Goal: Transaction & Acquisition: Purchase product/service

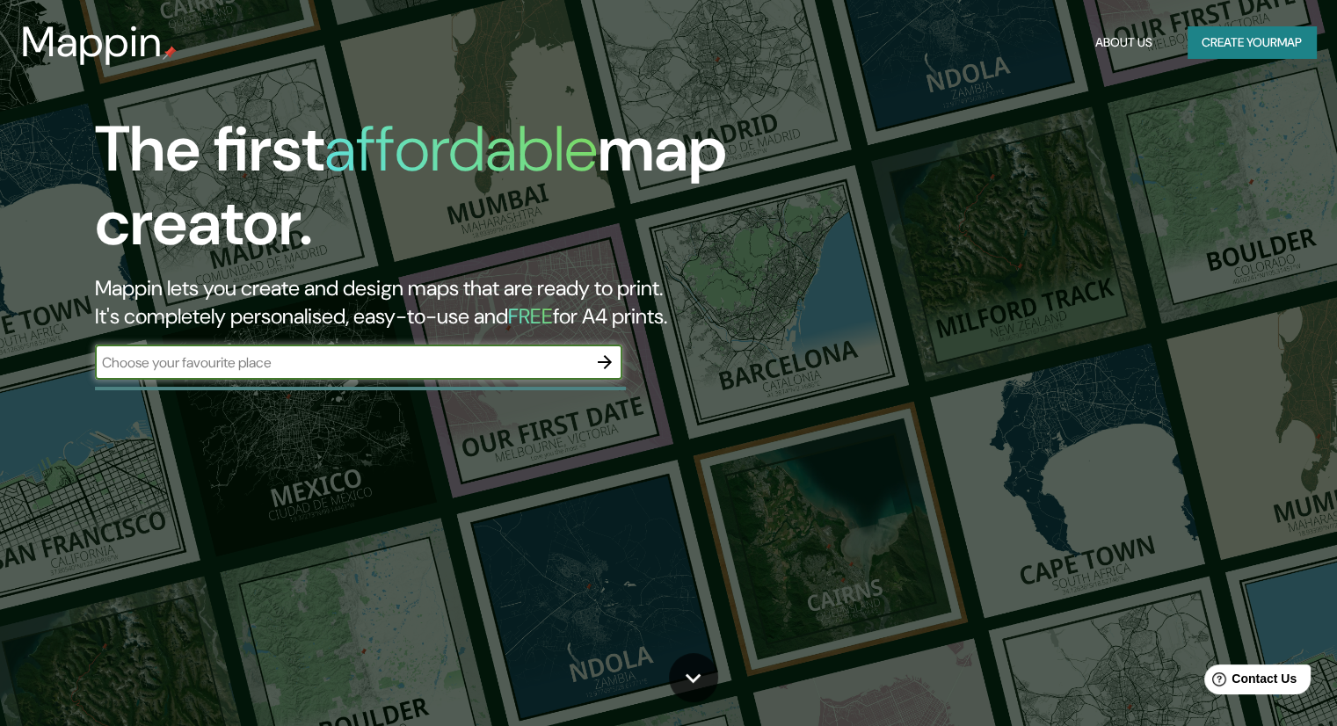
drag, startPoint x: 317, startPoint y: 375, endPoint x: 323, endPoint y: 367, distance: 10.0
click at [319, 372] on div "​" at bounding box center [358, 362] width 527 height 35
type input "av. mision de [GEOGRAPHIC_DATA] mexicali"
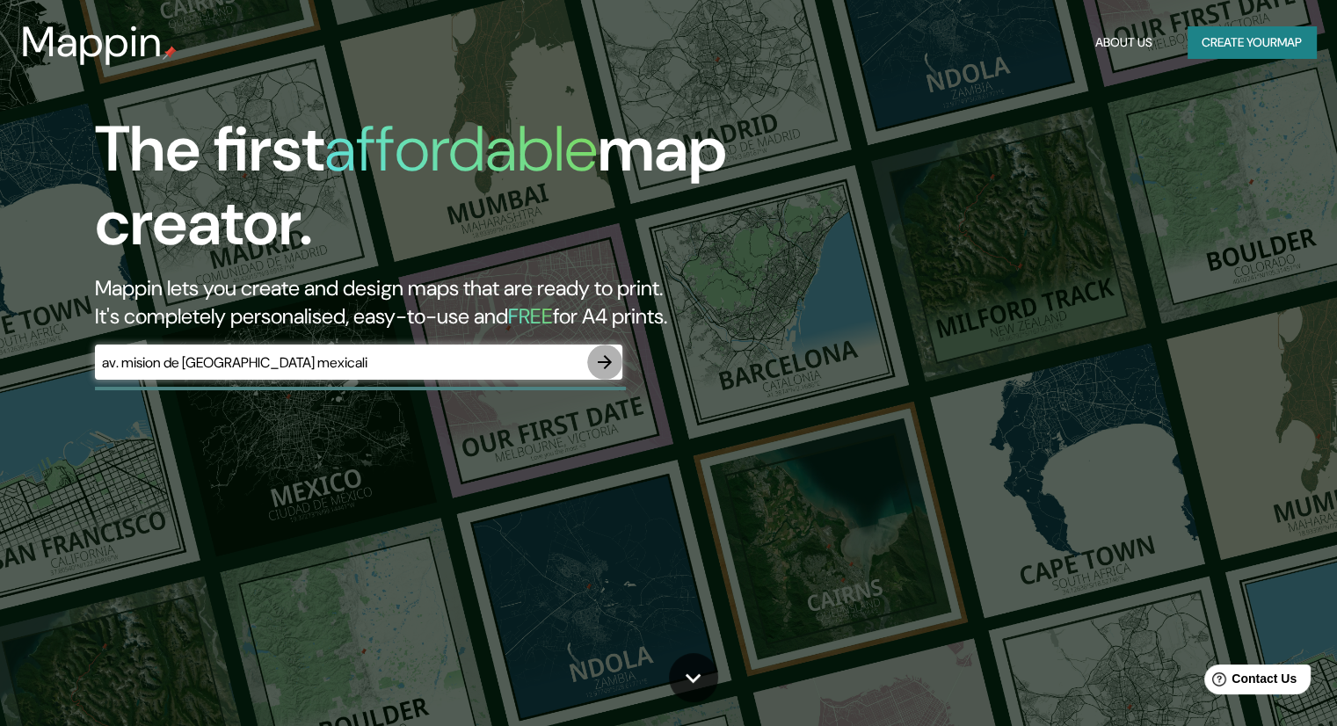
click at [603, 363] on icon "button" at bounding box center [604, 362] width 21 height 21
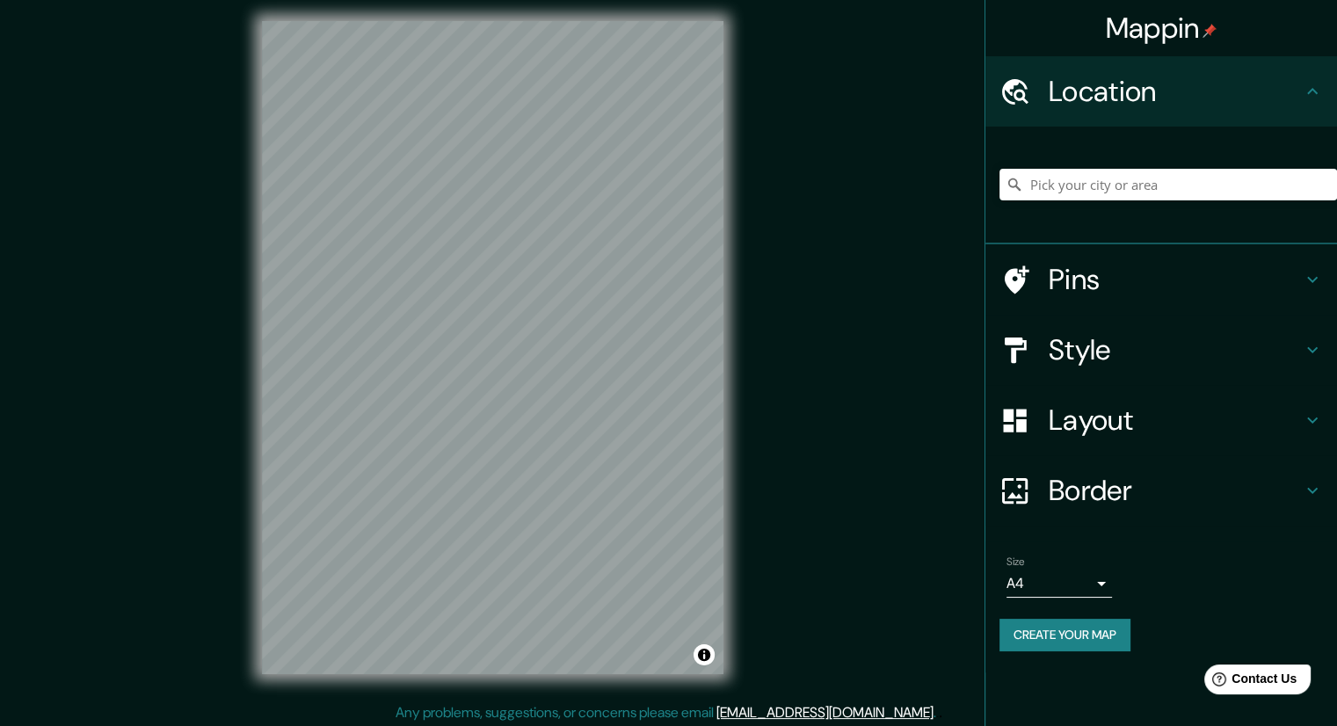
scroll to position [11, 0]
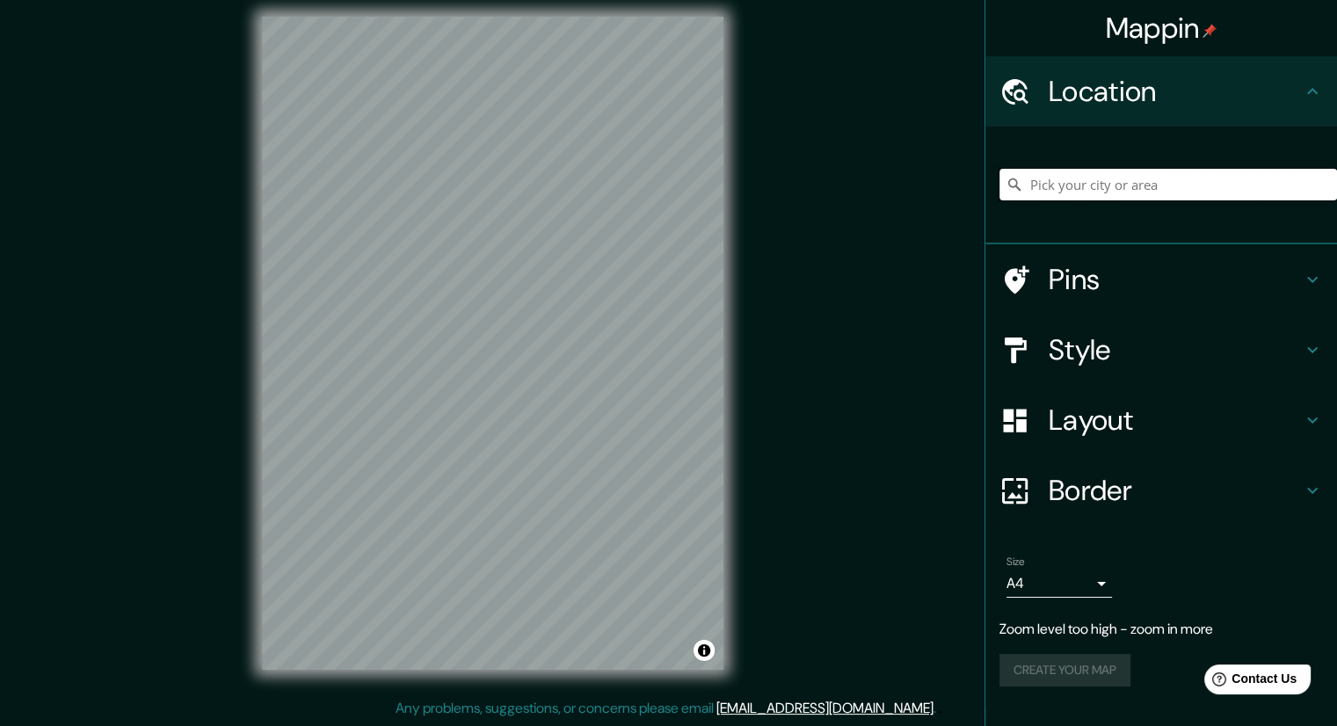
click at [1083, 180] on input "Pick your city or area" at bounding box center [1168, 185] width 338 height 32
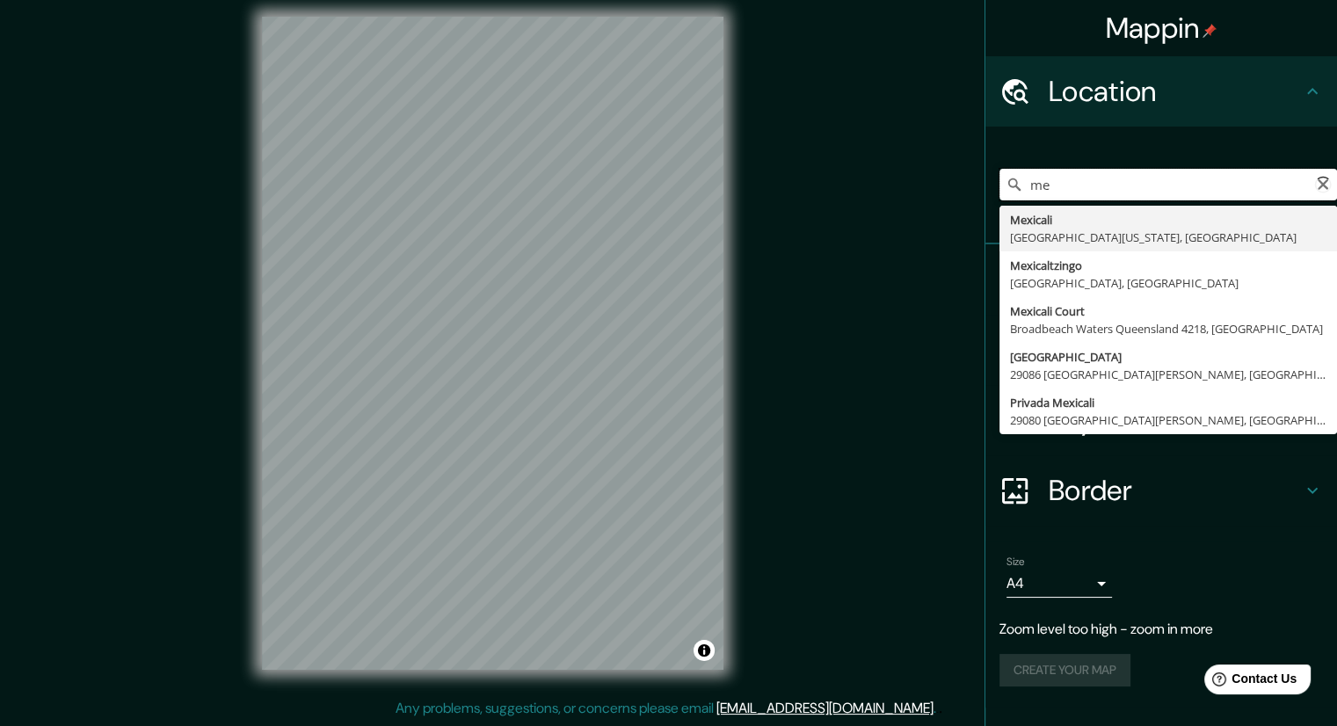
type input "m"
type input "[GEOGRAPHIC_DATA] [GEOGRAPHIC_DATA], [GEOGRAPHIC_DATA][US_STATE], [GEOGRAPHIC_D…"
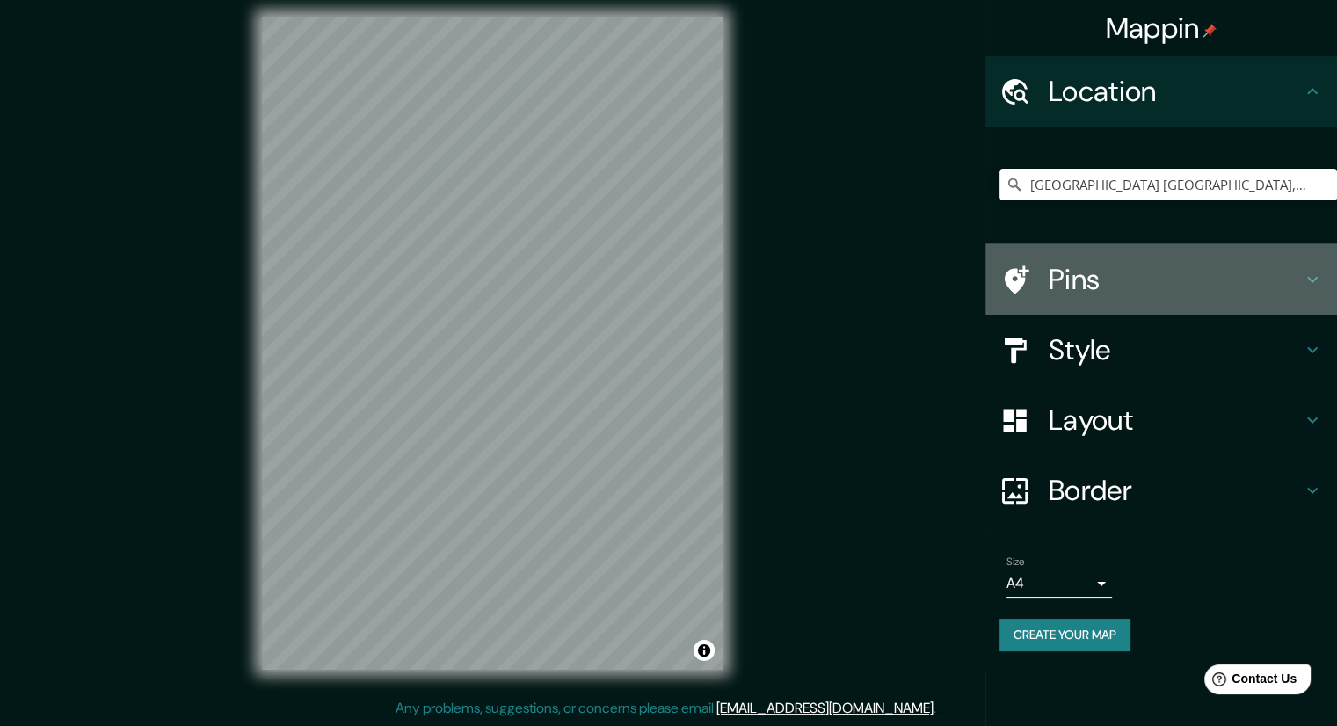
click at [1143, 258] on div "Pins" at bounding box center [1161, 279] width 352 height 70
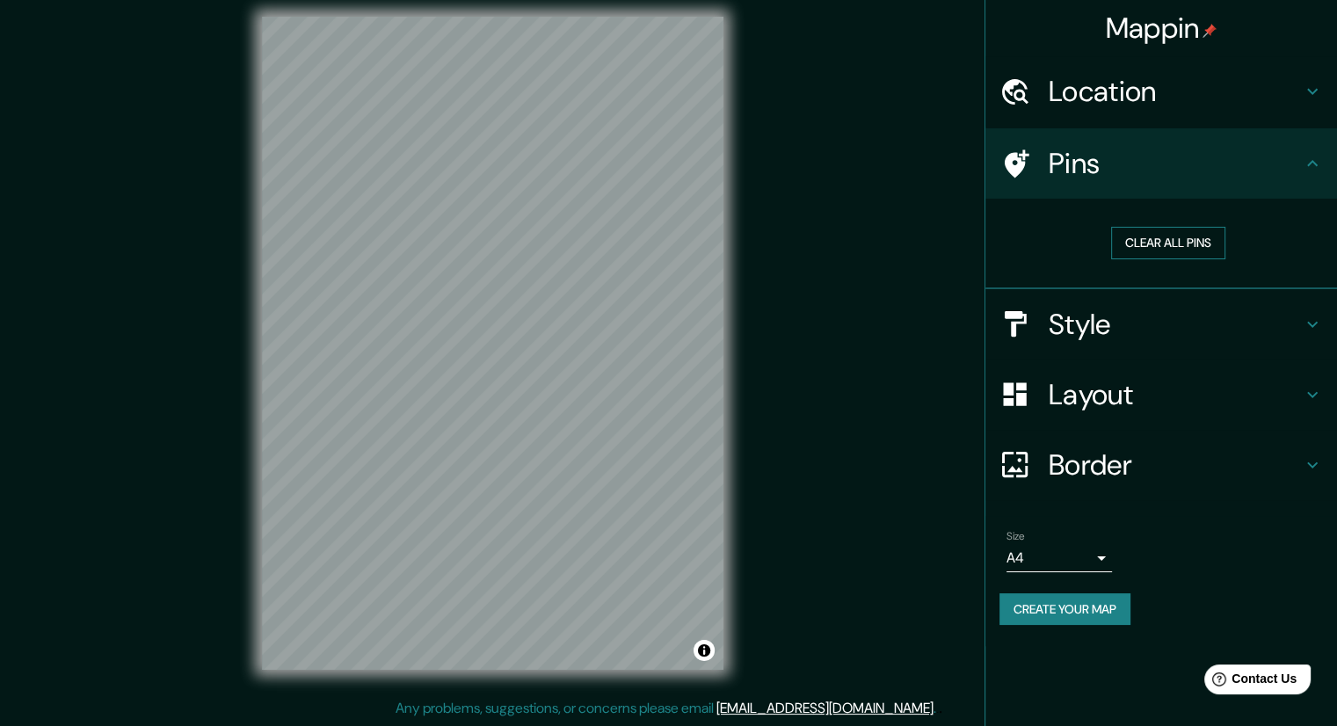
click at [1151, 236] on button "Clear all pins" at bounding box center [1168, 243] width 114 height 33
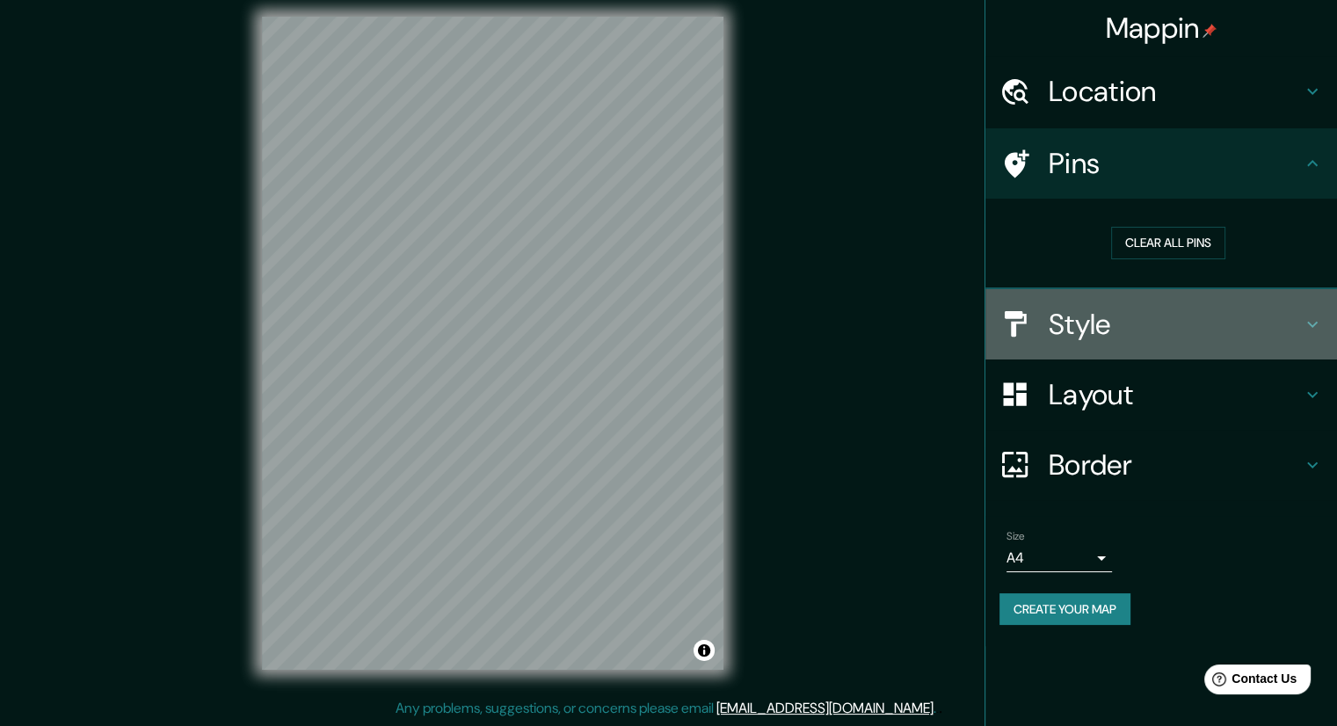
click at [1112, 320] on h4 "Style" at bounding box center [1175, 324] width 253 height 35
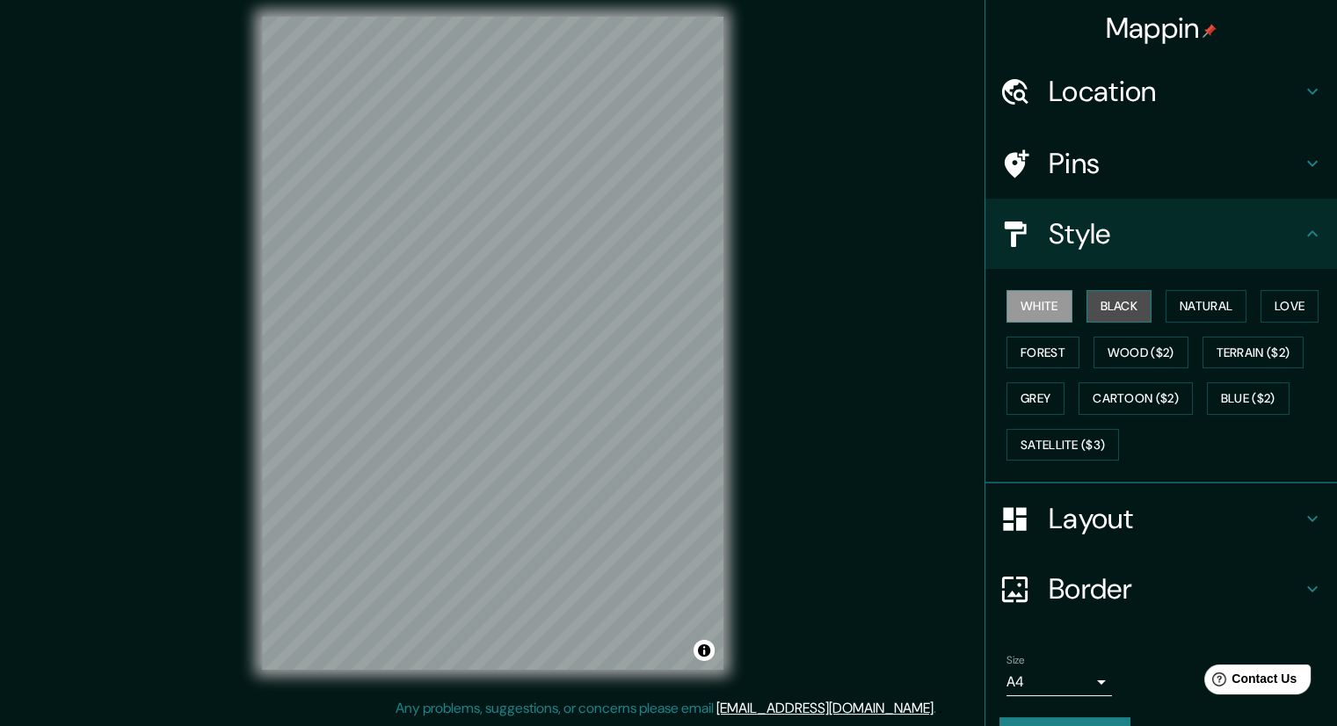
click at [1087, 300] on button "Black" at bounding box center [1119, 306] width 66 height 33
click at [1186, 277] on div "White Black Natural Love Forest Wood ($2) Terrain ($2) Grey Cartoon ($2) Blue (…" at bounding box center [1161, 376] width 352 height 214
click at [1189, 290] on button "Natural" at bounding box center [1206, 306] width 81 height 33
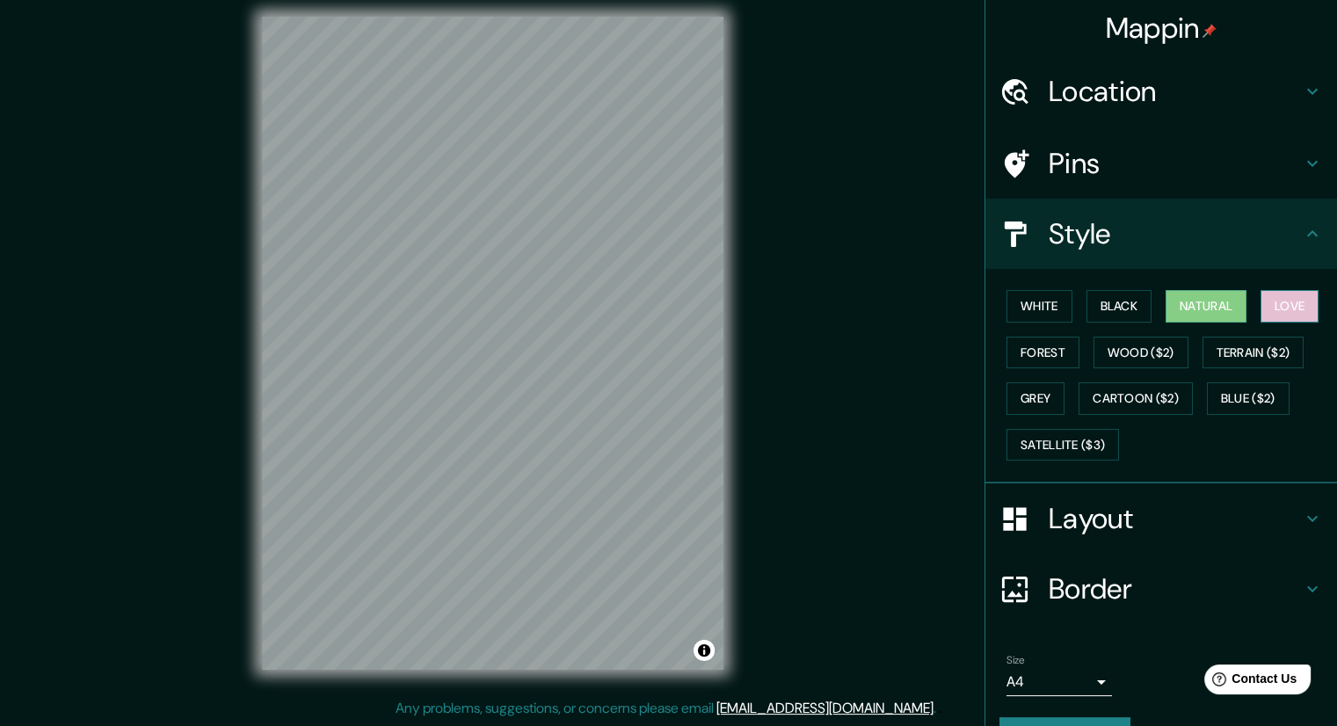
click at [1285, 316] on button "Love" at bounding box center [1289, 306] width 58 height 33
click at [1050, 365] on button "Forest" at bounding box center [1042, 353] width 73 height 33
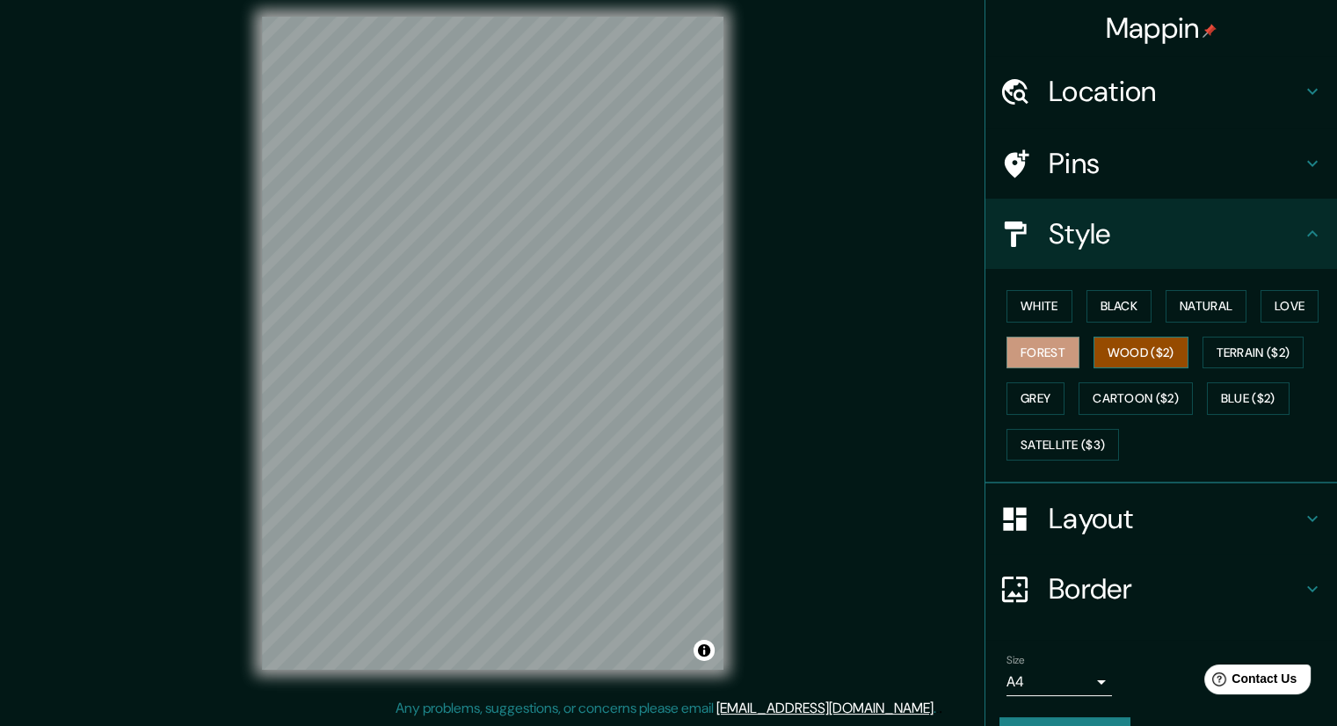
click at [1095, 362] on button "Wood ($2)" at bounding box center [1140, 353] width 95 height 33
click at [1032, 396] on button "Grey" at bounding box center [1035, 398] width 58 height 33
click at [1260, 285] on div "White Black Natural Love Forest Wood ($2) Terrain ($2) Grey Cartoon ($2) Blue (…" at bounding box center [1168, 375] width 338 height 185
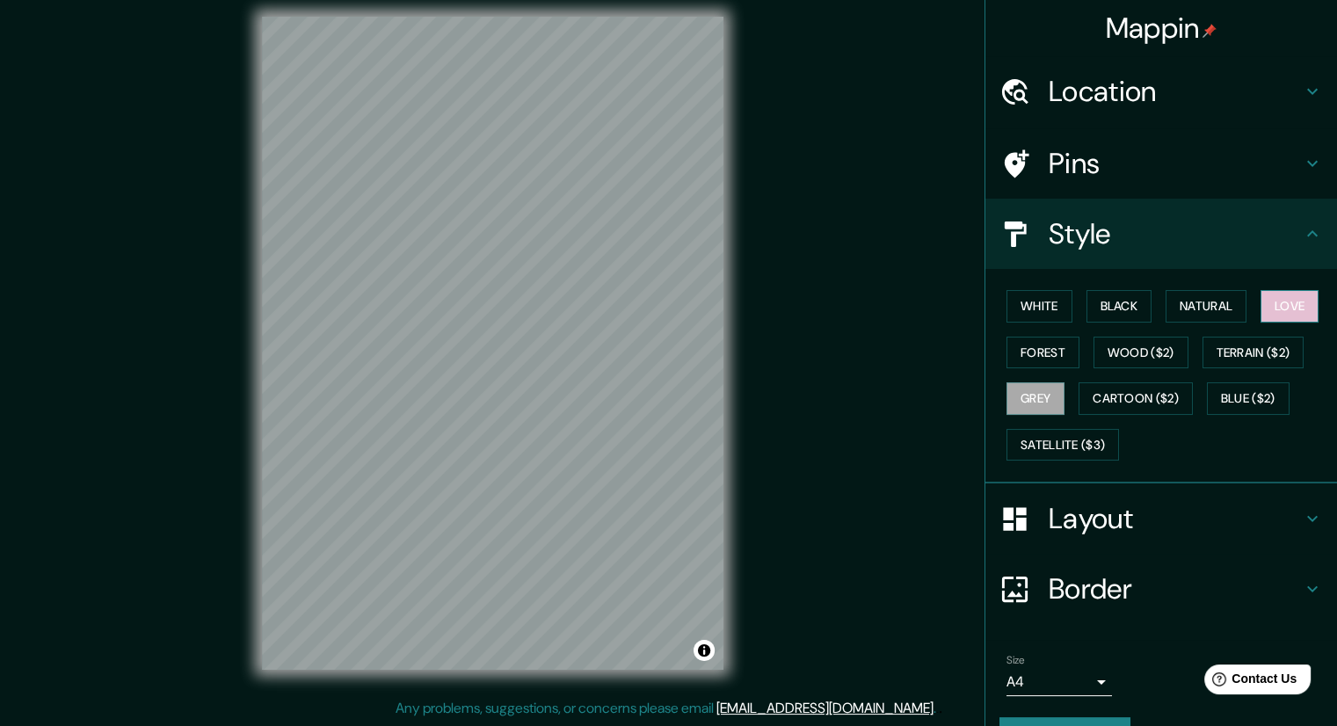
click at [1273, 297] on button "Love" at bounding box center [1289, 306] width 58 height 33
click at [1141, 320] on div "White Black Natural Love Forest Wood ($2) Terrain ($2) Grey Cartoon ($2) Blue (…" at bounding box center [1168, 375] width 338 height 185
click at [1185, 306] on button "Natural" at bounding box center [1206, 306] width 81 height 33
click at [1039, 488] on div "Layout" at bounding box center [1161, 518] width 352 height 70
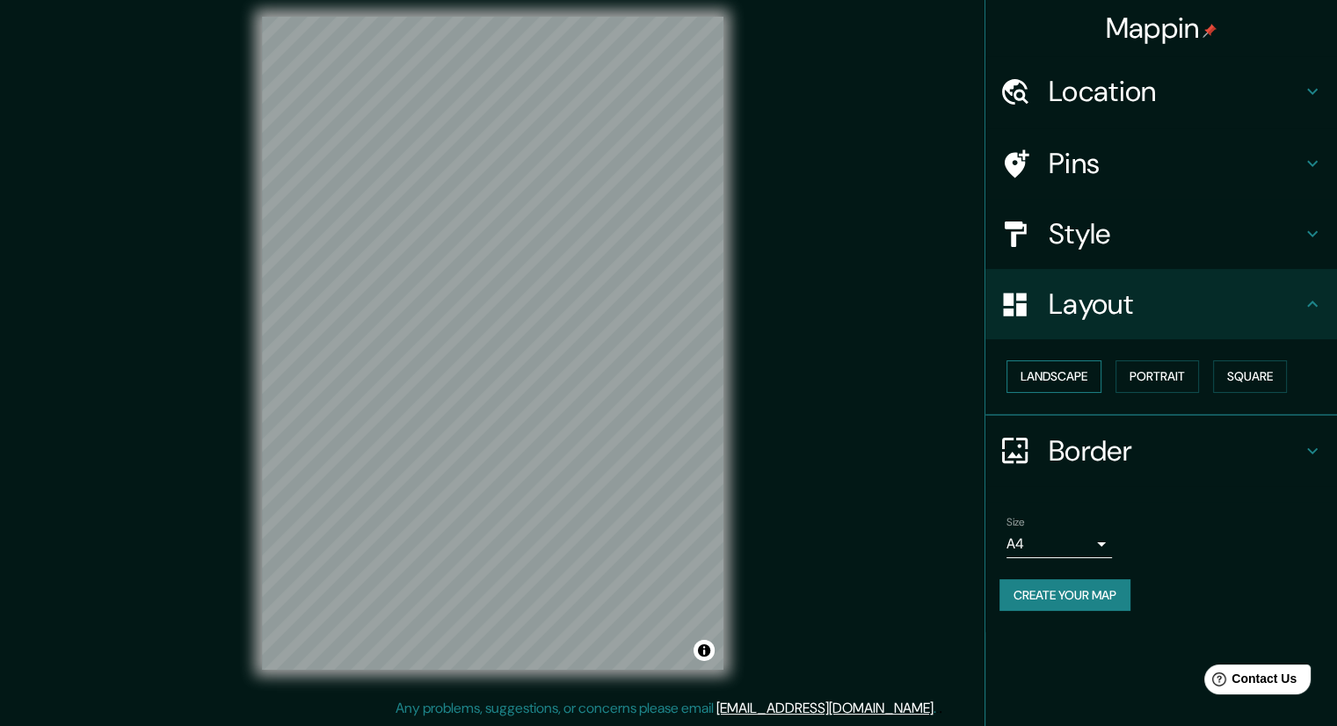
click at [1042, 380] on button "Landscape" at bounding box center [1053, 376] width 95 height 33
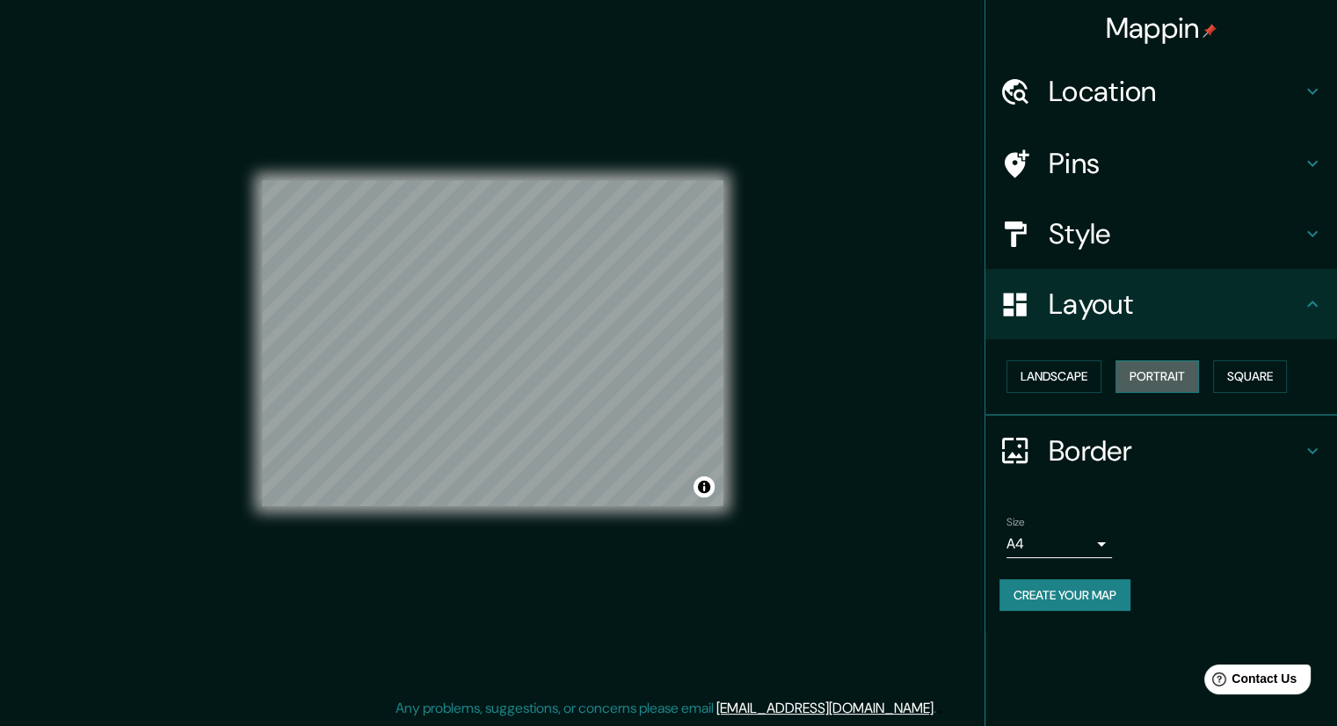
click at [1157, 384] on button "Portrait" at bounding box center [1157, 376] width 84 height 33
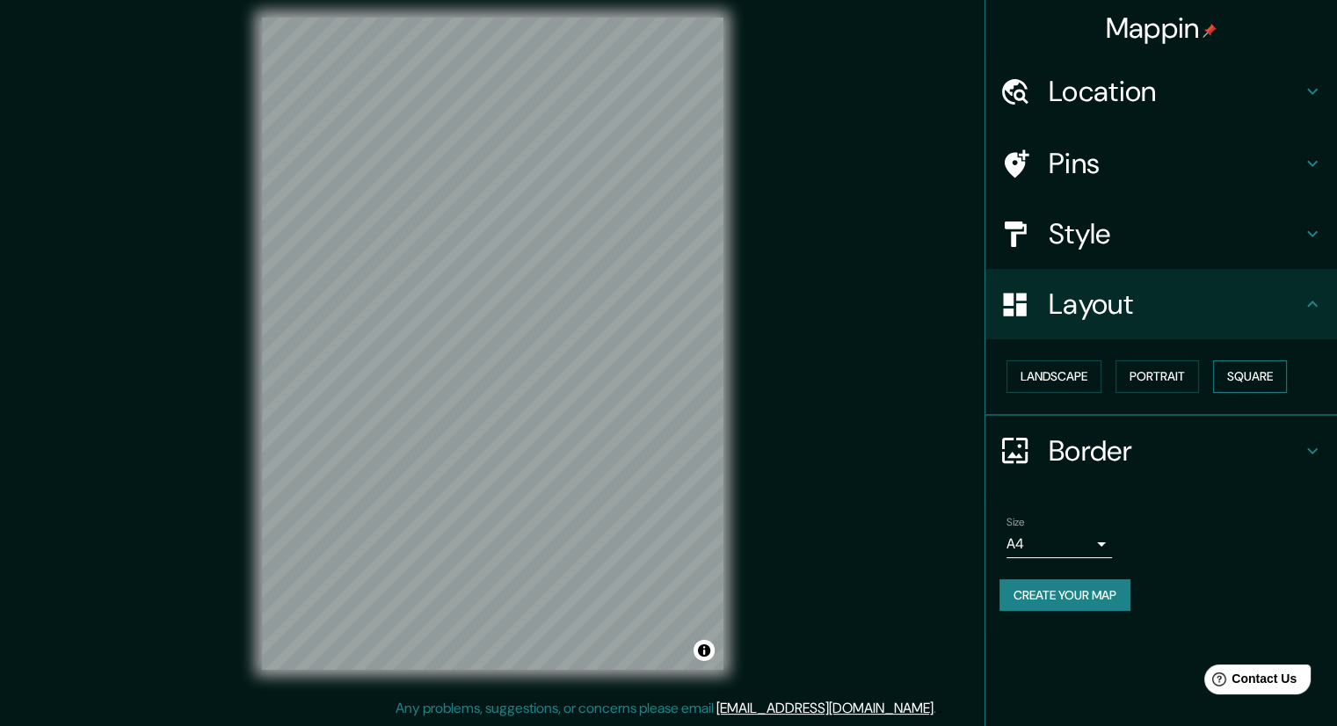
click at [1268, 364] on button "Square" at bounding box center [1250, 376] width 74 height 33
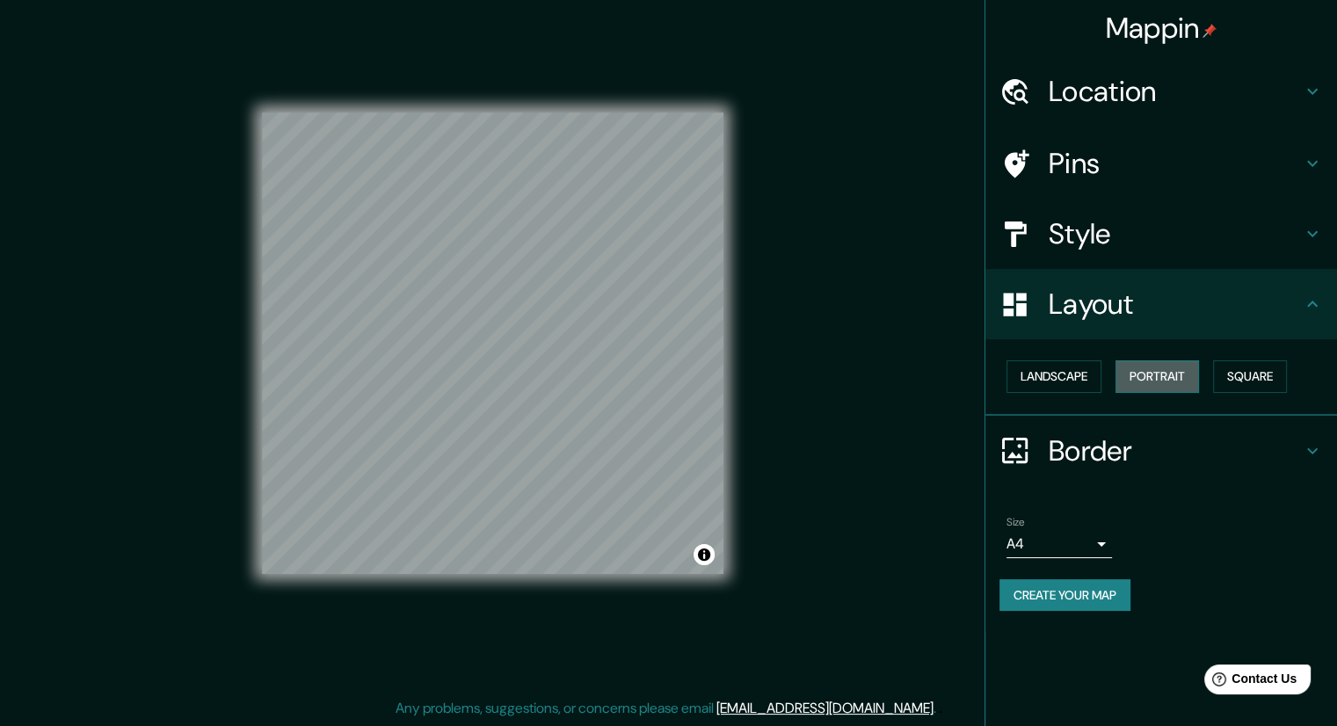
click at [1139, 390] on button "Portrait" at bounding box center [1157, 376] width 84 height 33
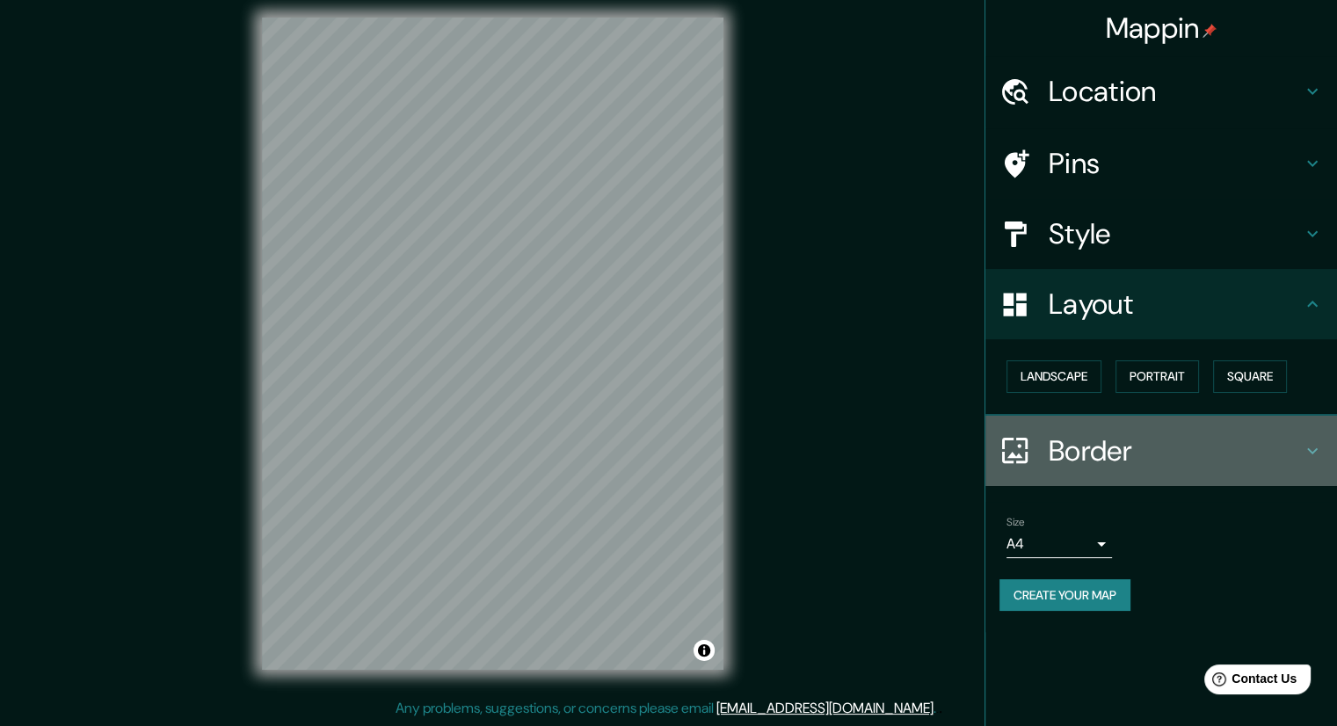
click at [1086, 446] on h4 "Border" at bounding box center [1175, 450] width 253 height 35
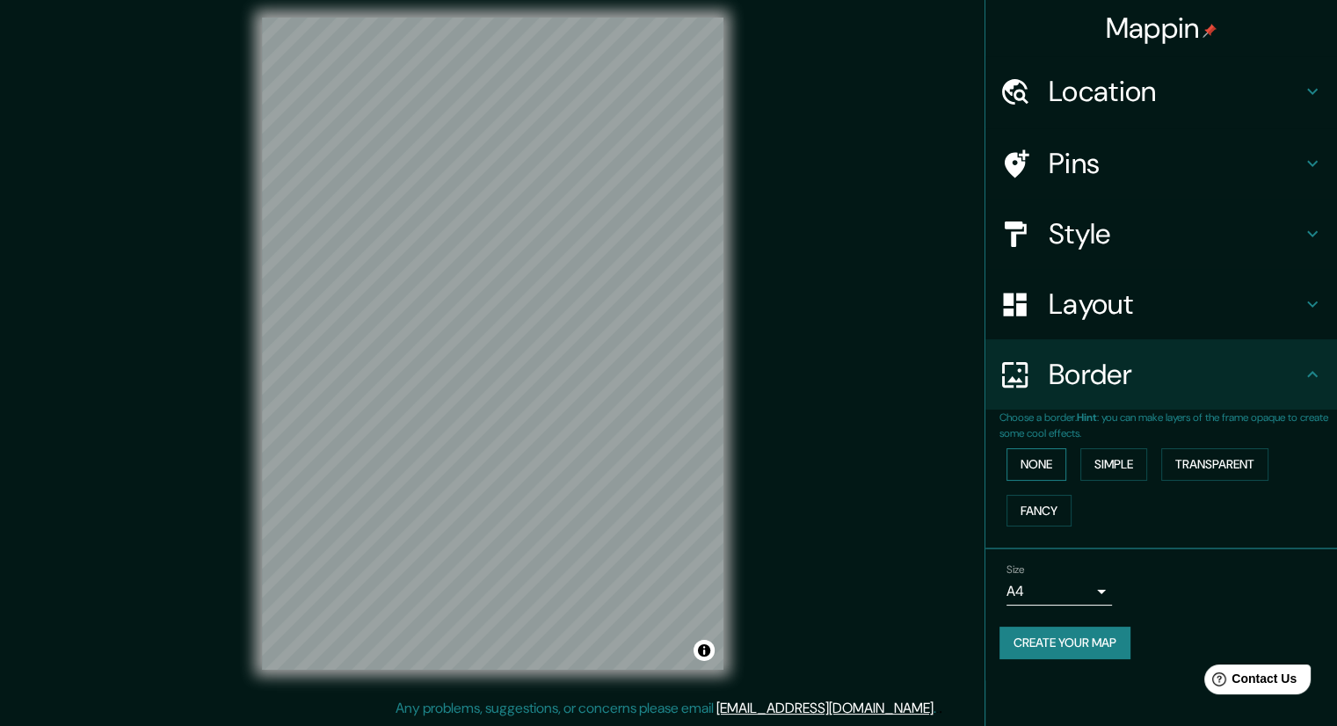
click at [1066, 467] on button "None" at bounding box center [1036, 464] width 60 height 33
click at [1130, 454] on button "Simple" at bounding box center [1113, 464] width 67 height 33
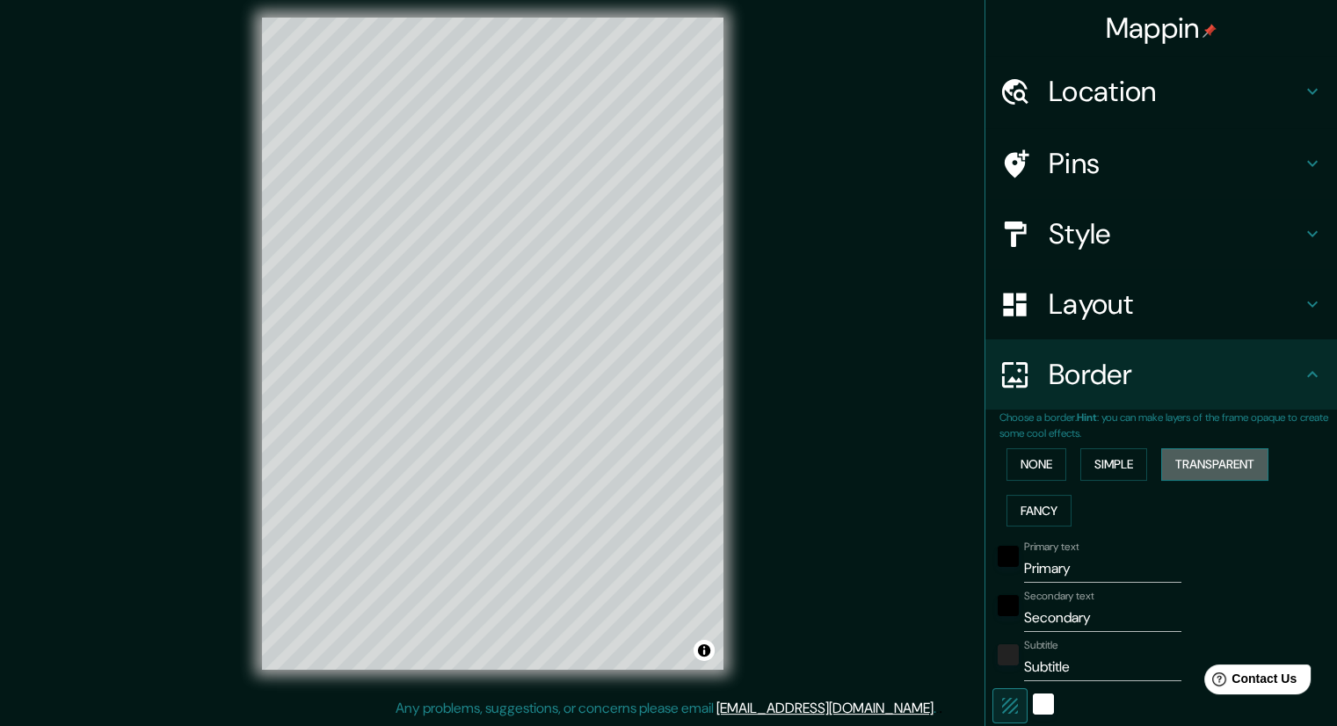
click at [1199, 448] on button "Transparent" at bounding box center [1214, 464] width 107 height 33
click at [1051, 521] on button "Fancy" at bounding box center [1038, 511] width 65 height 33
click at [1036, 473] on button "None" at bounding box center [1036, 464] width 60 height 33
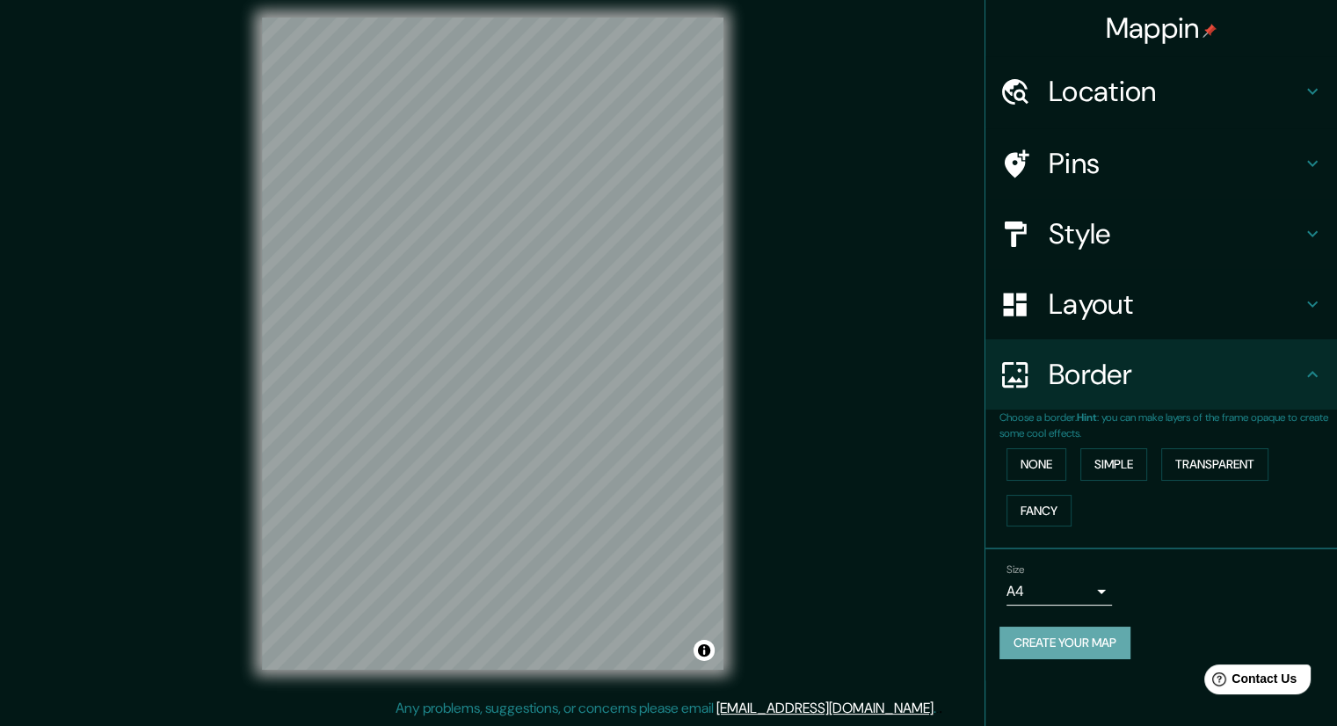
click at [1079, 634] on button "Create your map" at bounding box center [1064, 643] width 131 height 33
click at [1068, 638] on div "Create your map" at bounding box center [1160, 643] width 323 height 33
click at [1034, 648] on button "Create your map" at bounding box center [1064, 643] width 131 height 33
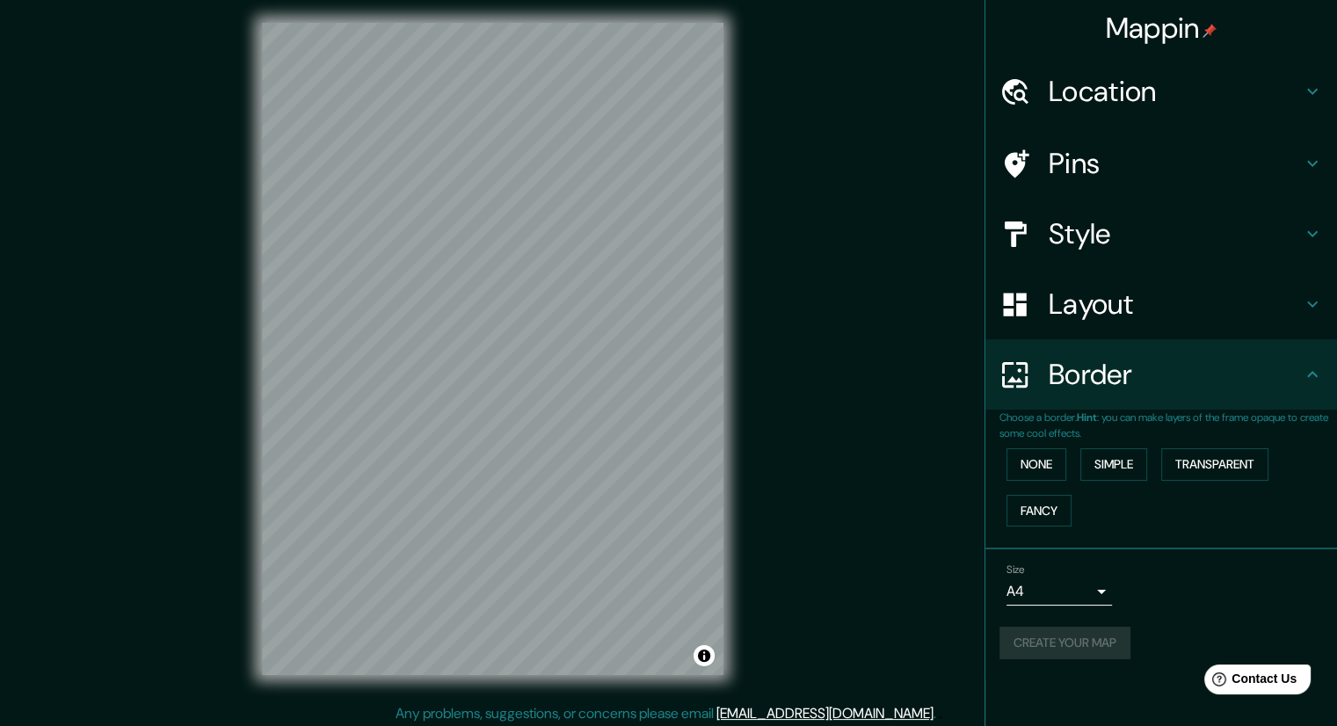
scroll to position [0, 0]
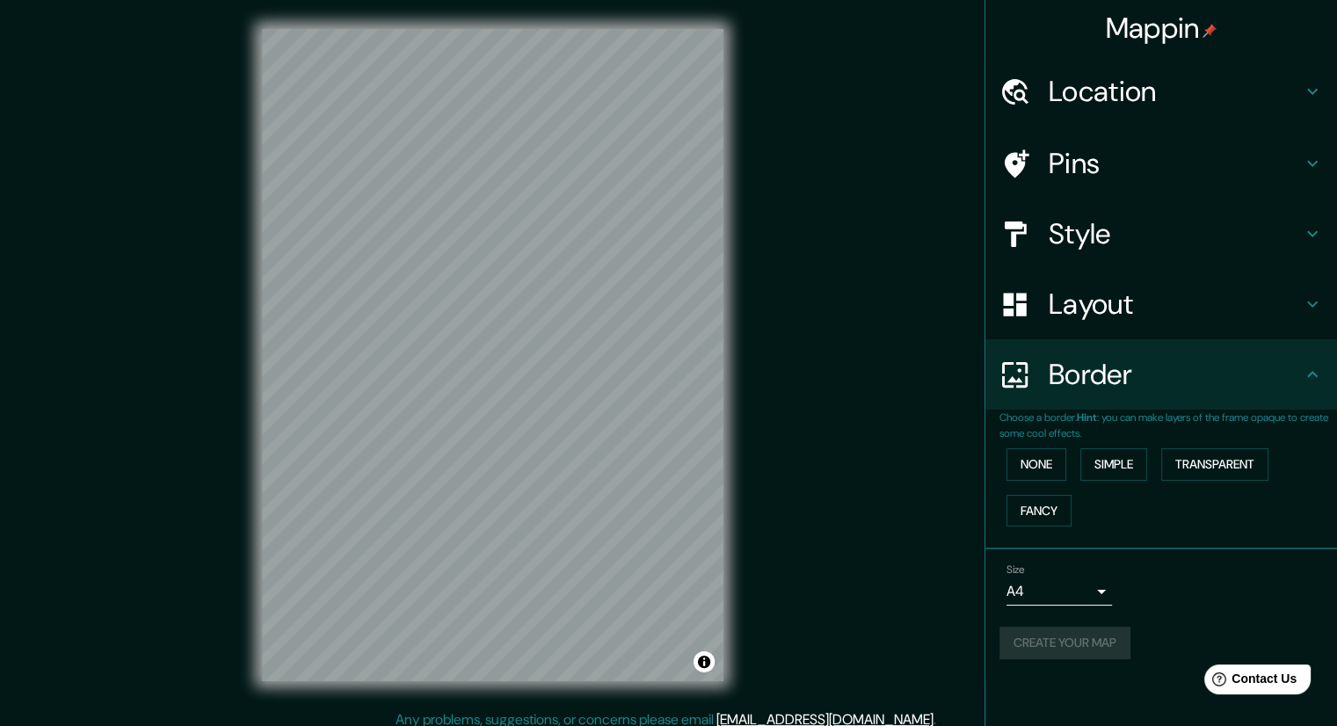
click at [1196, 95] on h4 "Location" at bounding box center [1175, 91] width 253 height 35
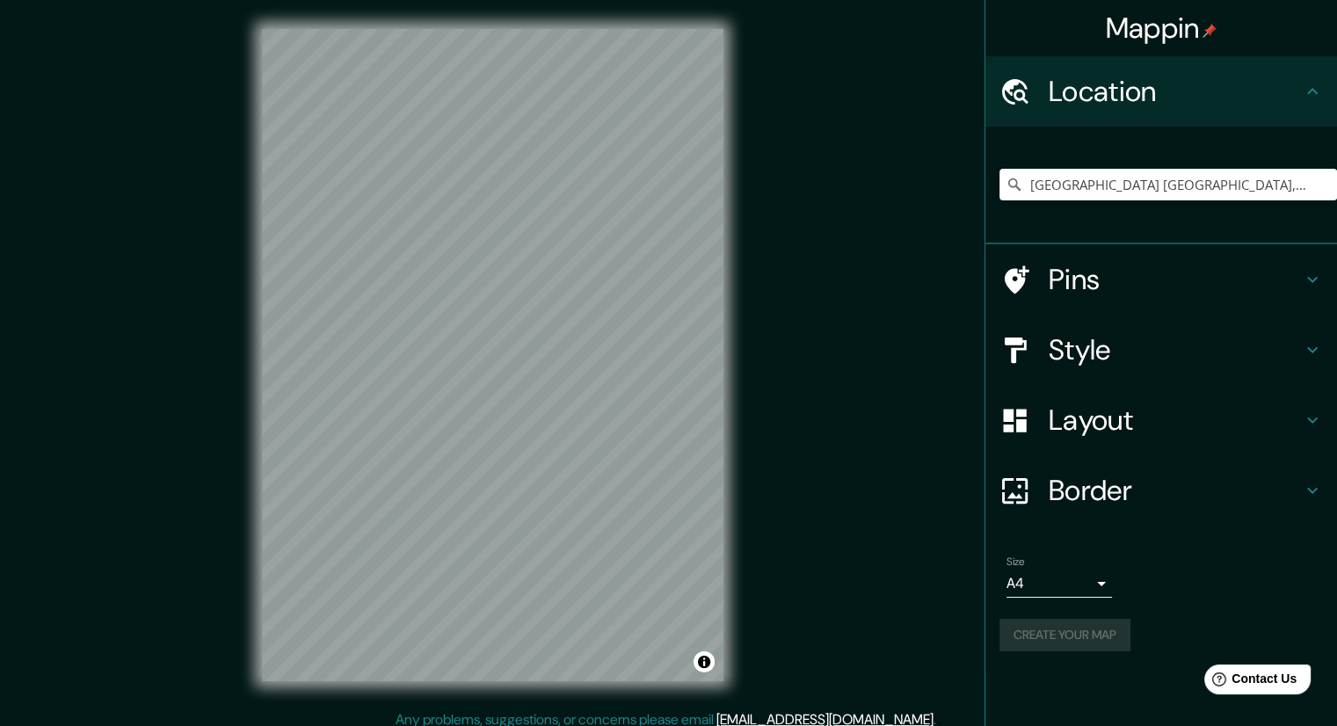
drag, startPoint x: 1081, startPoint y: 662, endPoint x: 1087, endPoint y: 651, distance: 12.2
click at [1084, 657] on div "Size A4 single Create your map" at bounding box center [1160, 606] width 323 height 117
click at [1087, 651] on div "Size A4 single Create your map" at bounding box center [1160, 606] width 323 height 117
click at [1092, 625] on div "Create your map" at bounding box center [1160, 635] width 323 height 33
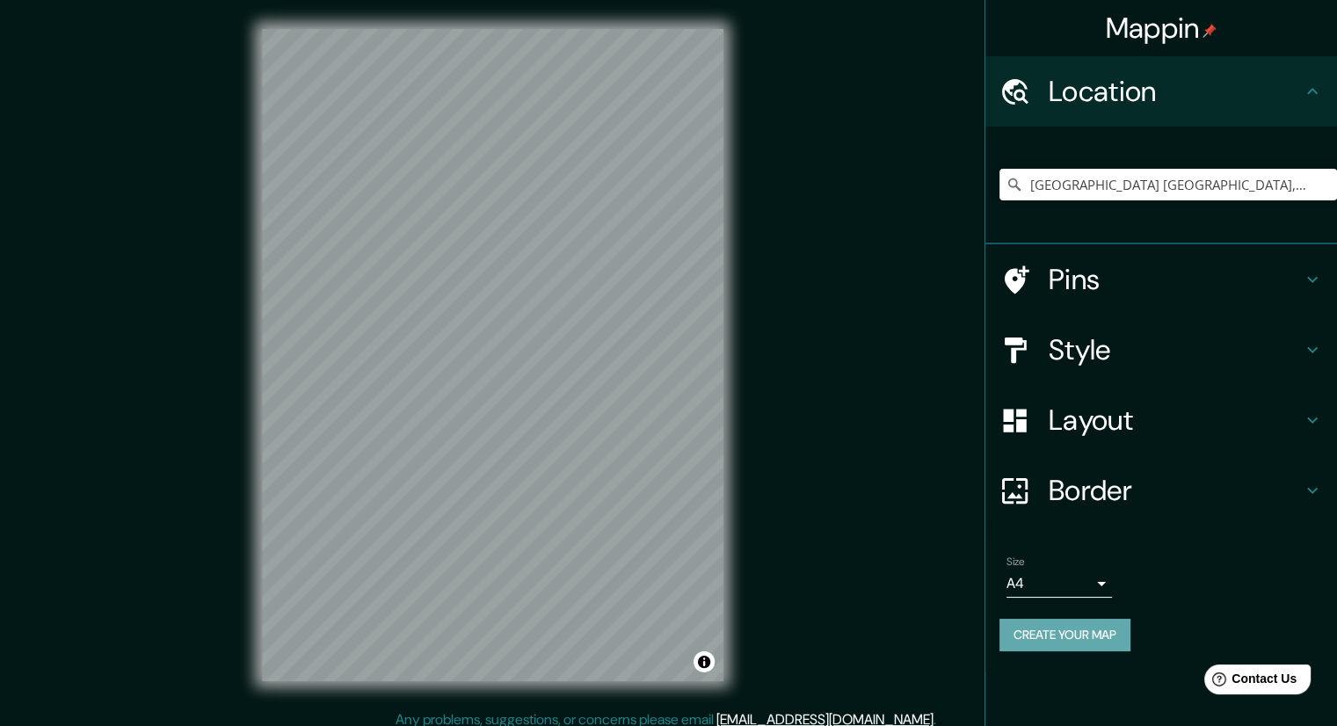
click at [1060, 649] on button "Create your map" at bounding box center [1064, 635] width 131 height 33
click at [1115, 262] on h4 "Pins" at bounding box center [1175, 279] width 253 height 35
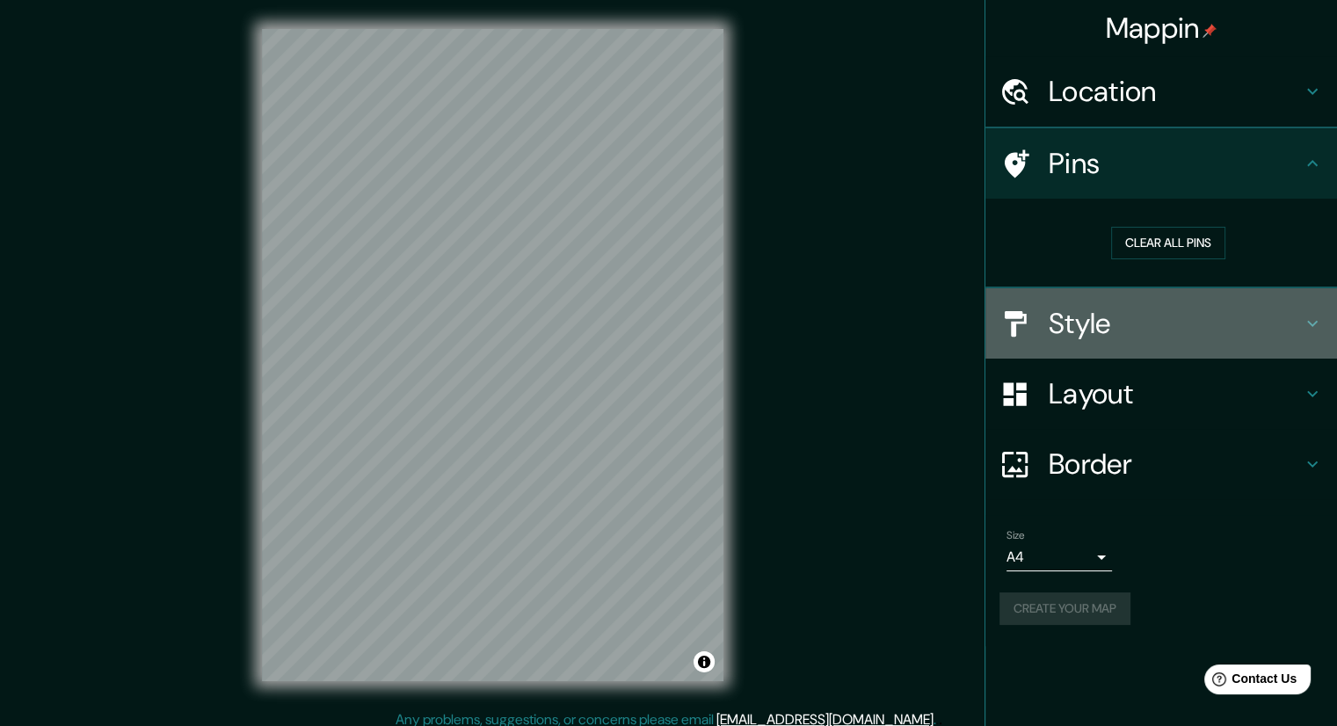
click at [1093, 342] on div "Style" at bounding box center [1161, 323] width 352 height 70
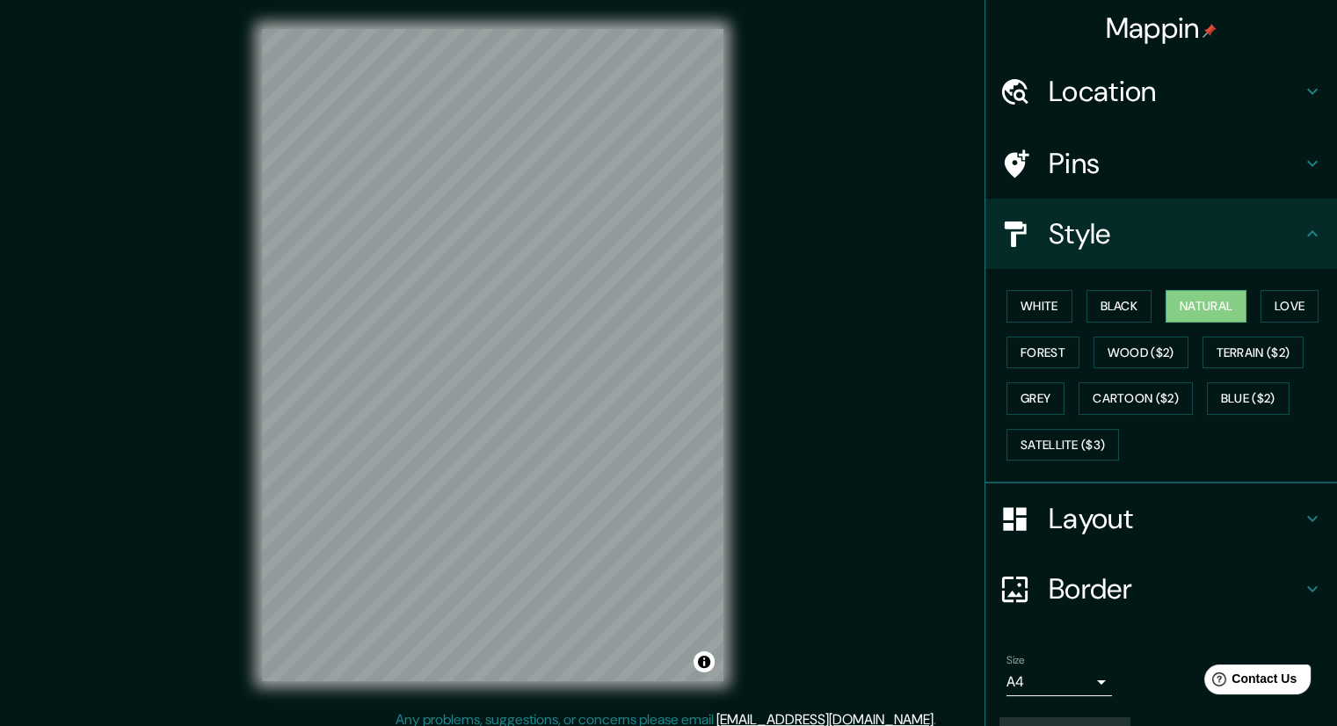
click at [1059, 525] on h4 "Layout" at bounding box center [1175, 518] width 253 height 35
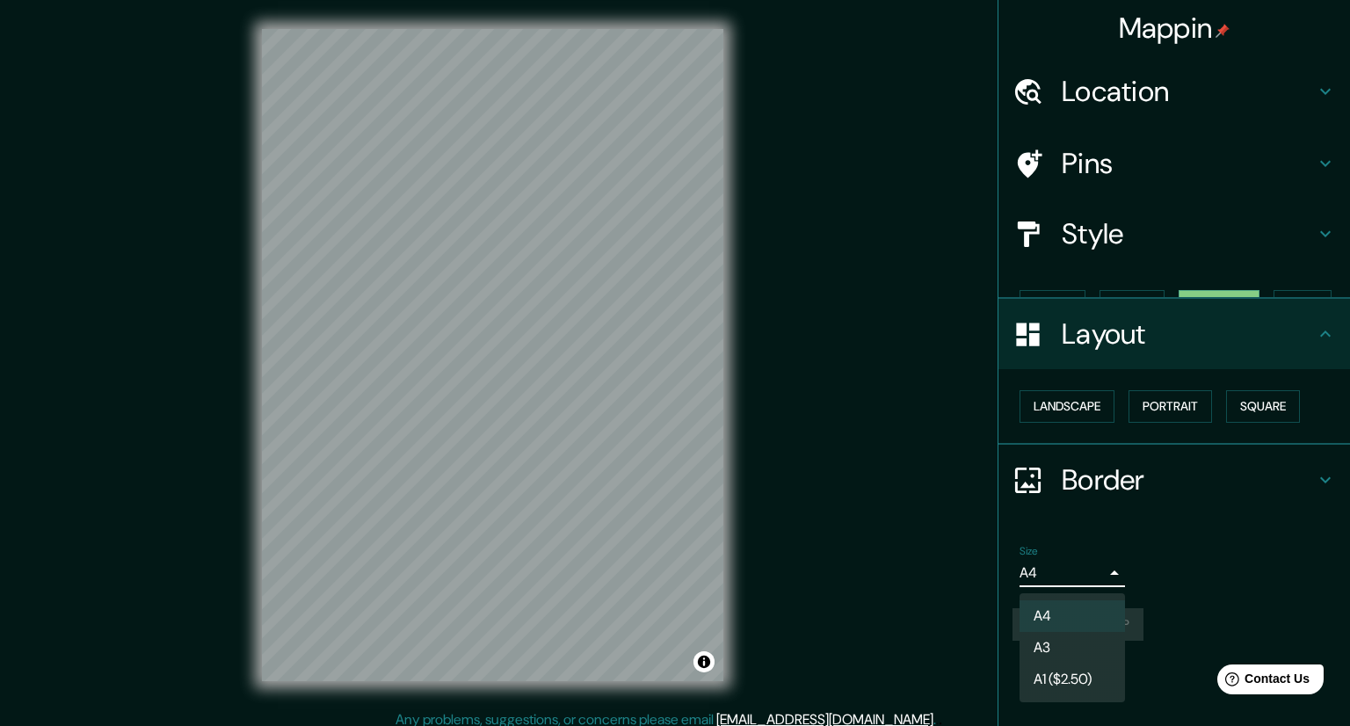
drag, startPoint x: 1079, startPoint y: 572, endPoint x: 1075, endPoint y: 528, distance: 44.2
click at [1082, 569] on body "Mappin Location [GEOGRAPHIC_DATA], 21376 Mexicali, [GEOGRAPHIC_DATA][US_STATE],…" at bounding box center [675, 363] width 1350 height 726
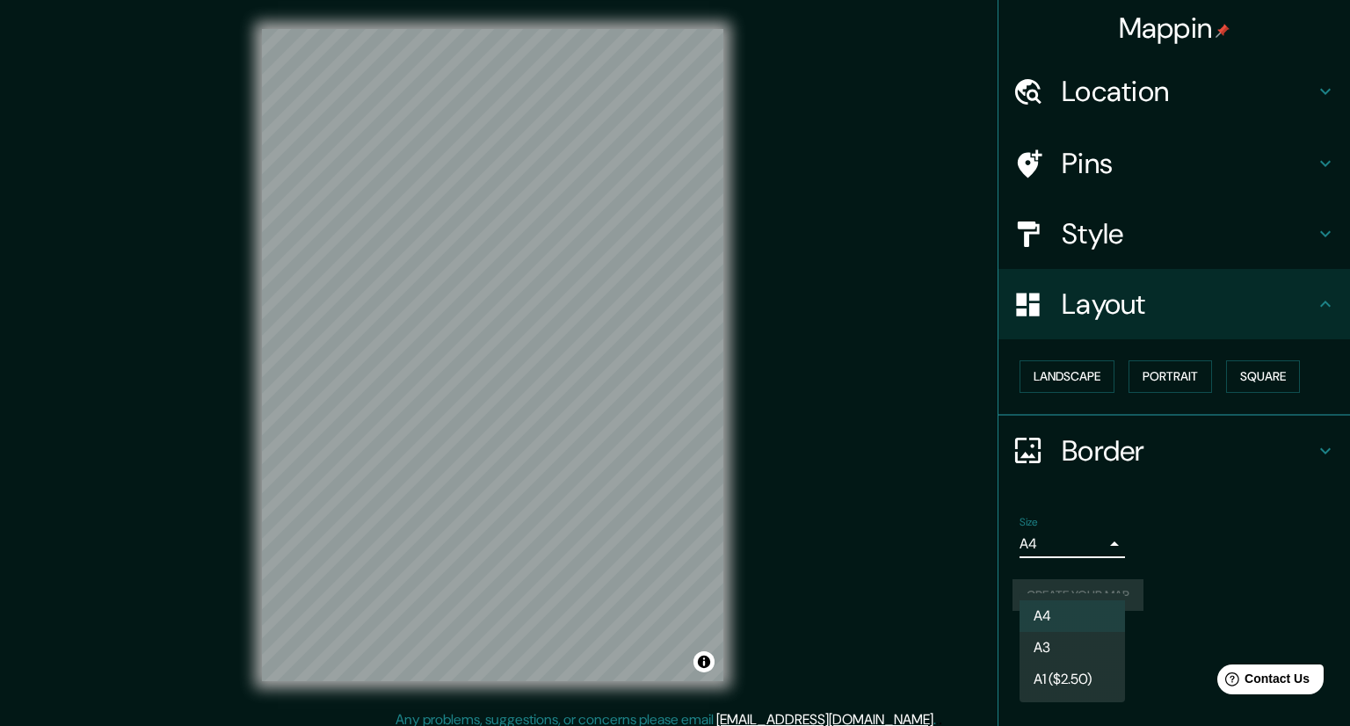
click at [1115, 304] on div at bounding box center [675, 363] width 1350 height 726
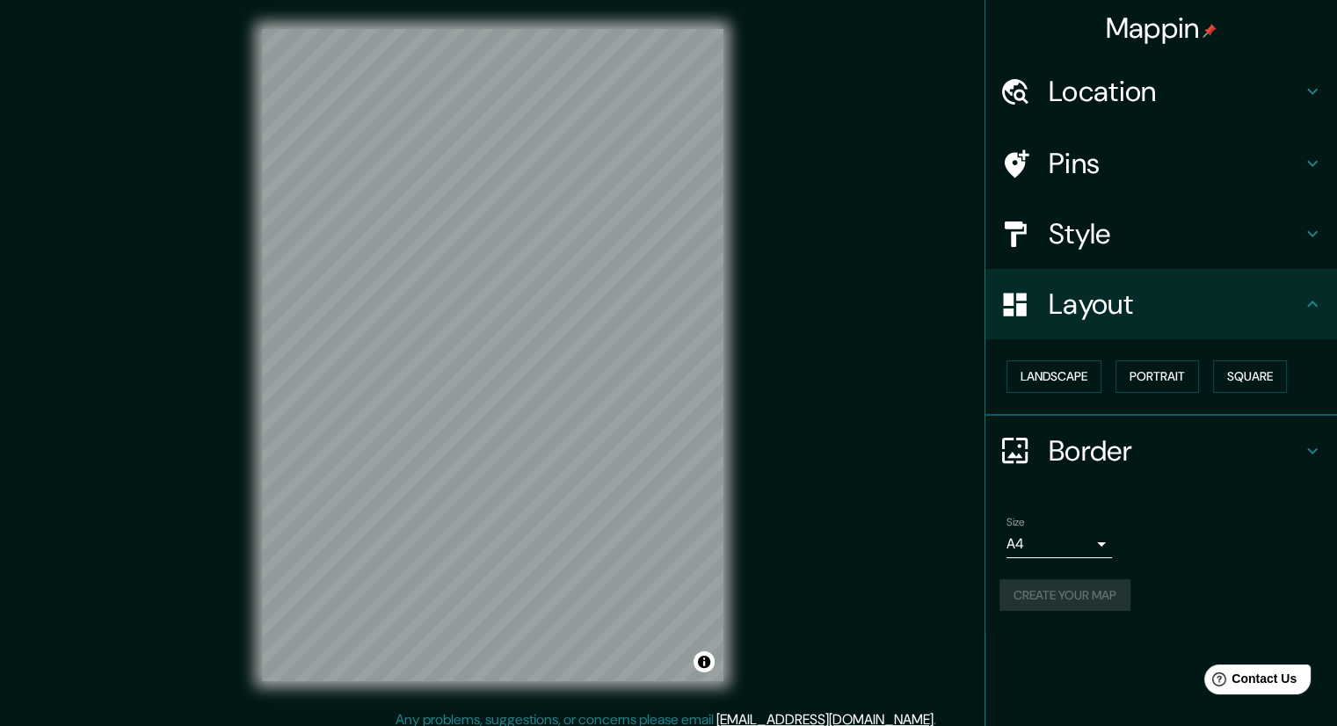
click at [1050, 554] on div "Size A4 single" at bounding box center [1160, 537] width 323 height 56
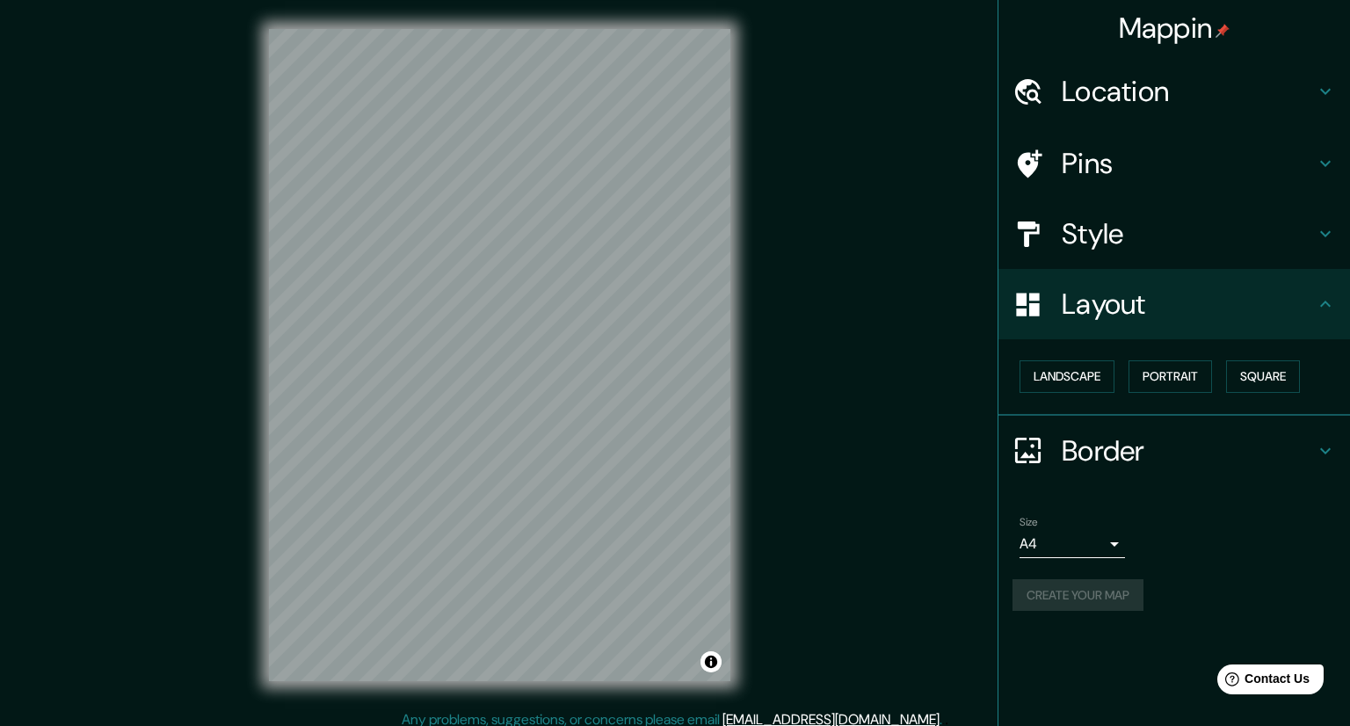
click at [1052, 549] on body "Mappin Location [GEOGRAPHIC_DATA], 21376 [GEOGRAPHIC_DATA], [GEOGRAPHIC_DATA][U…" at bounding box center [675, 363] width 1350 height 726
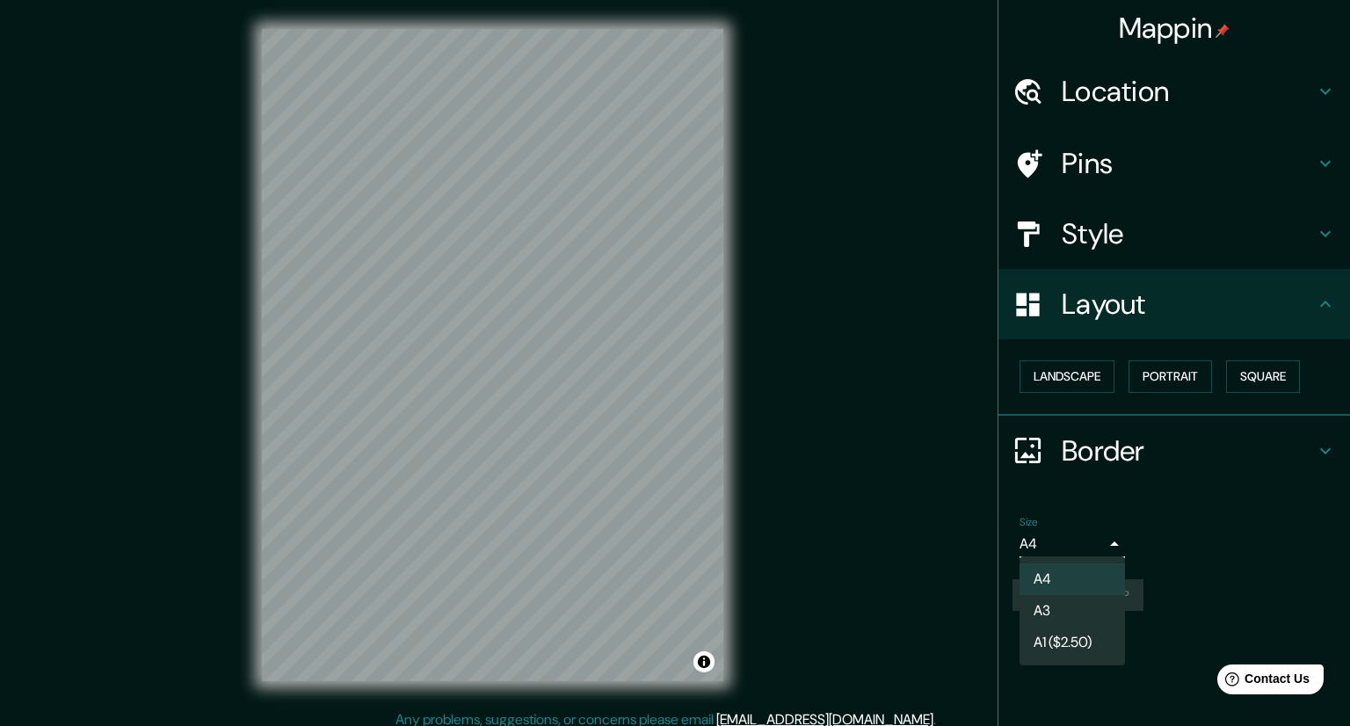
click at [1056, 596] on li "A3" at bounding box center [1072, 611] width 105 height 32
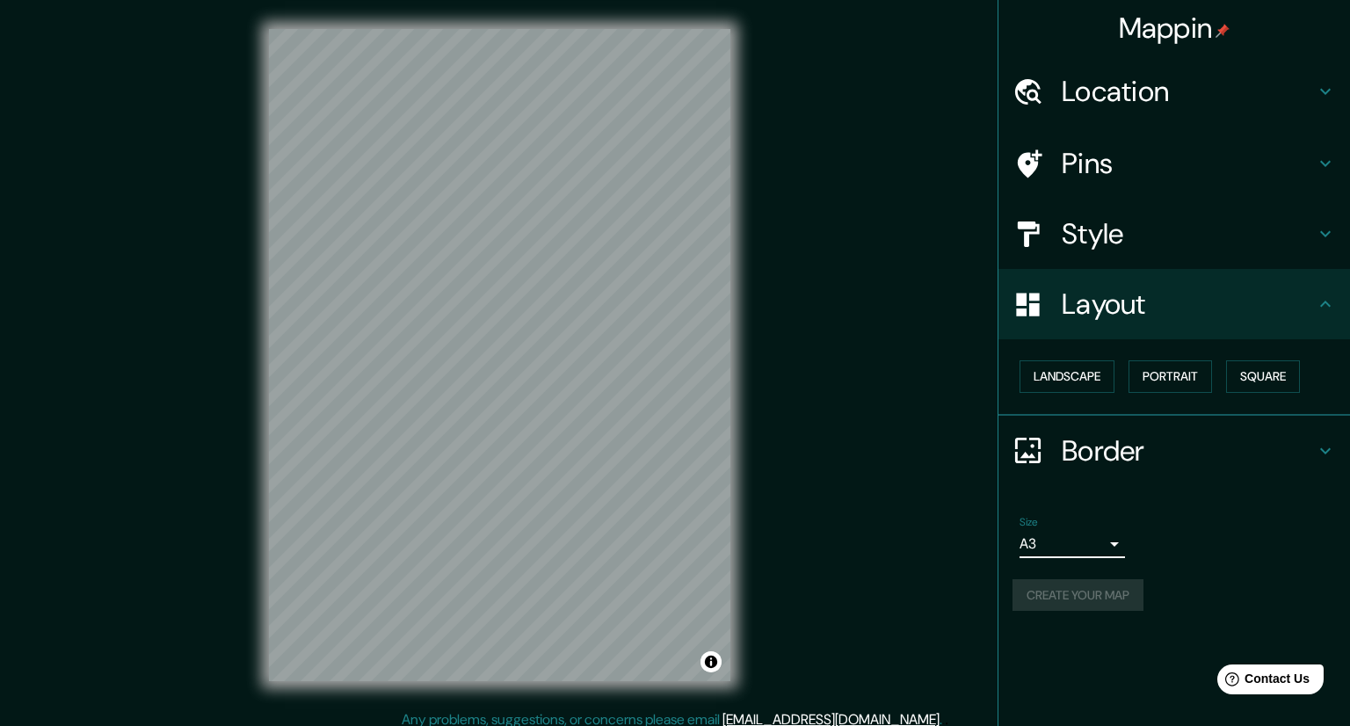
click at [1059, 545] on body "Mappin Location [GEOGRAPHIC_DATA], 21376 [GEOGRAPHIC_DATA], [GEOGRAPHIC_DATA][U…" at bounding box center [675, 363] width 1350 height 726
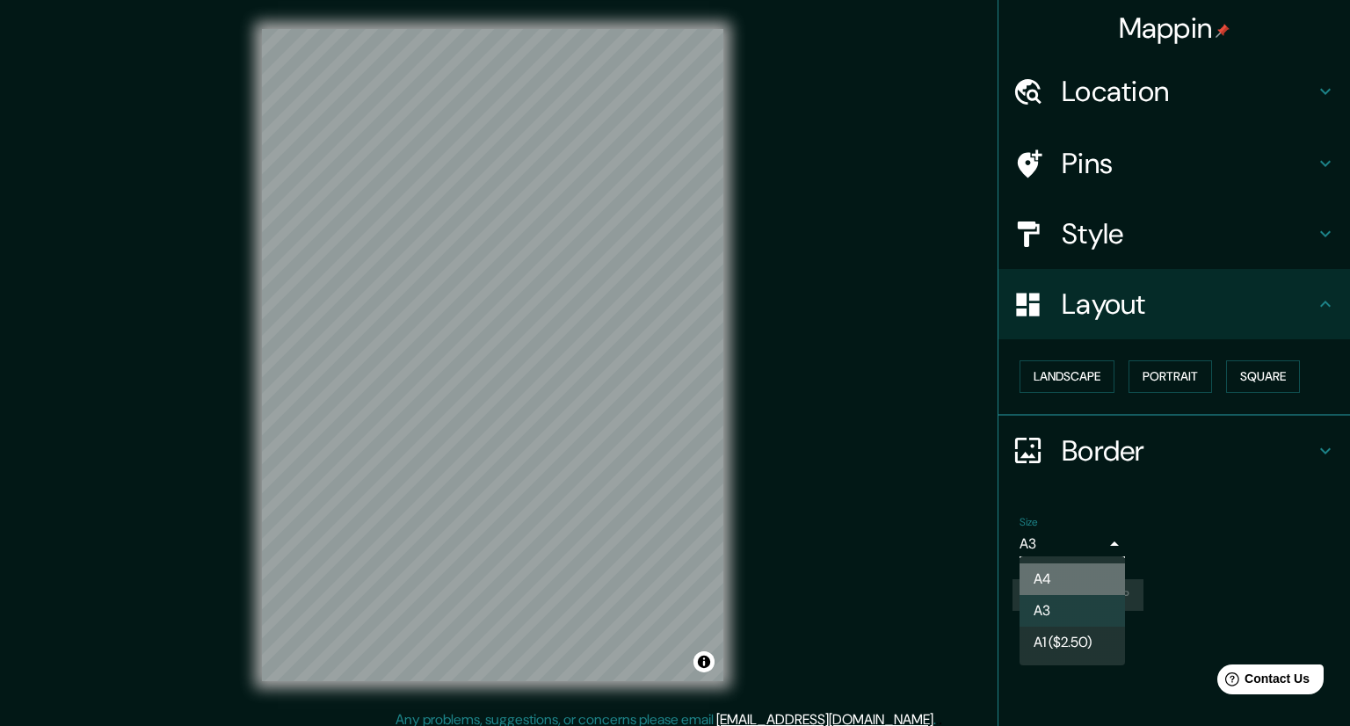
click at [1057, 578] on li "A4" at bounding box center [1072, 579] width 105 height 32
type input "single"
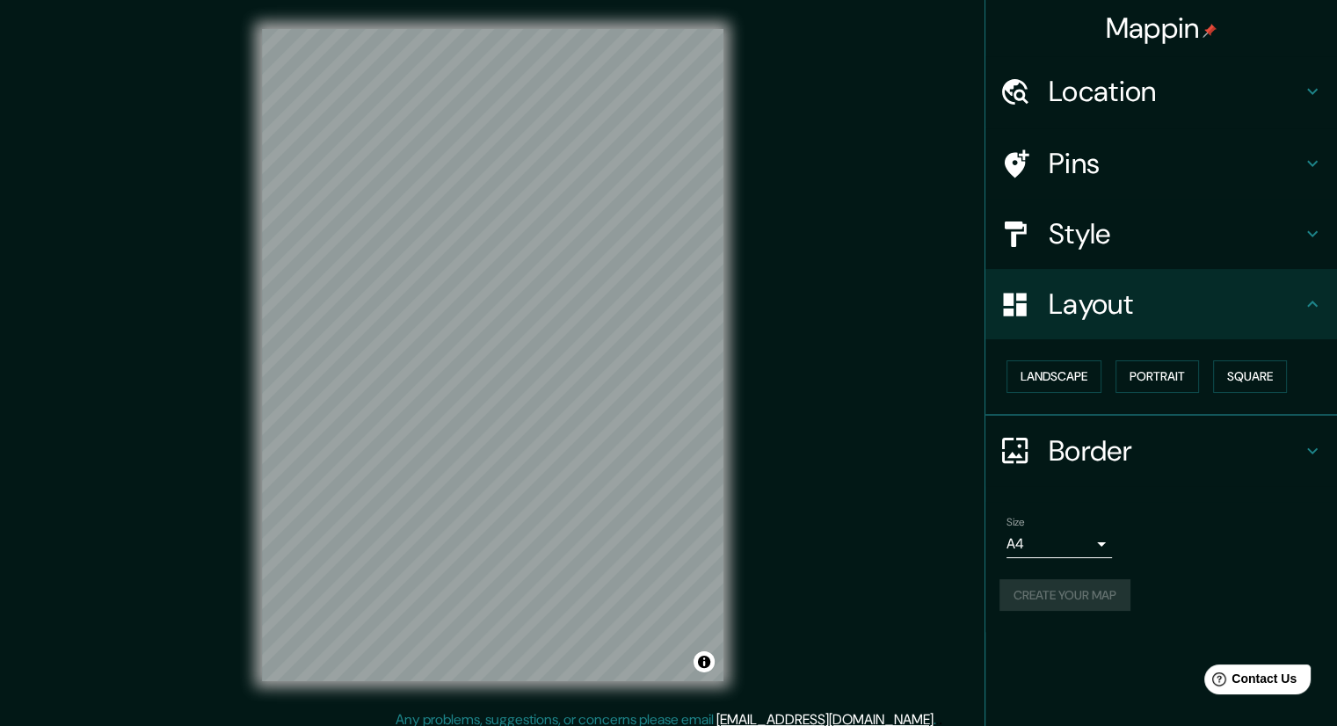
click at [1051, 595] on div "Create your map" at bounding box center [1160, 595] width 323 height 33
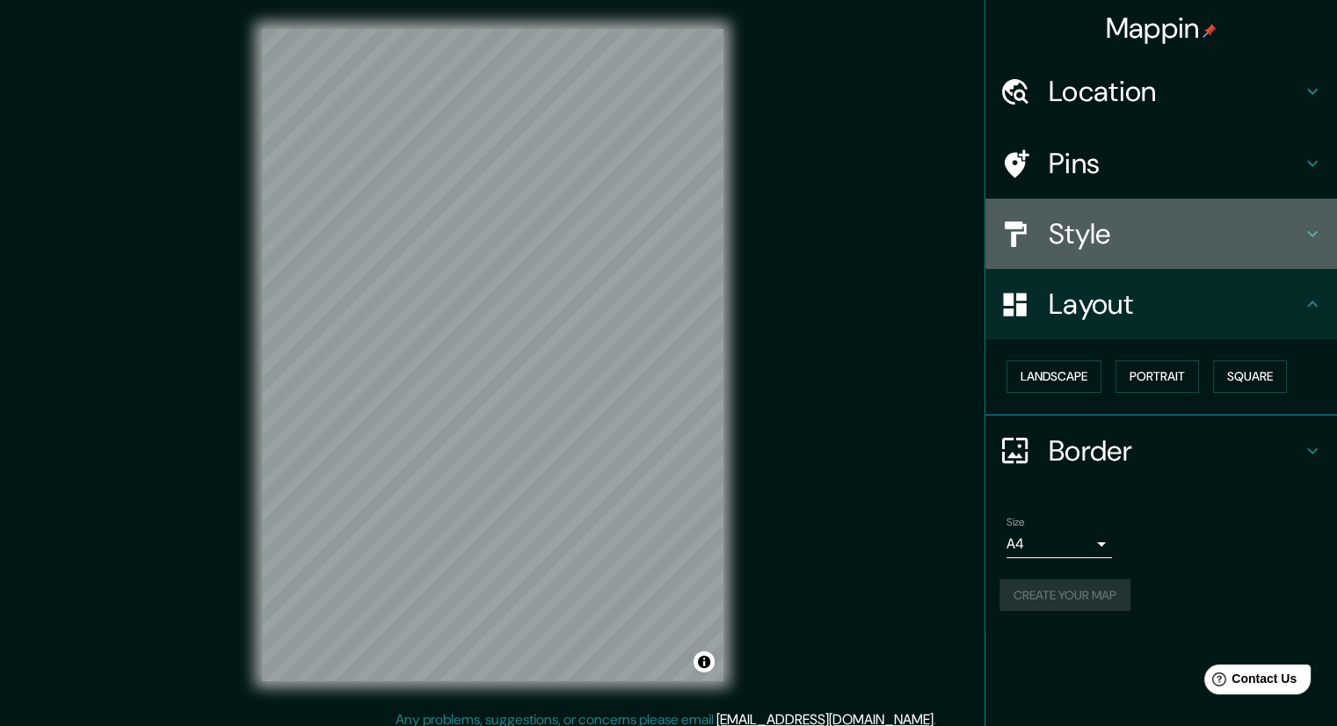
click at [1101, 240] on h4 "Style" at bounding box center [1175, 233] width 253 height 35
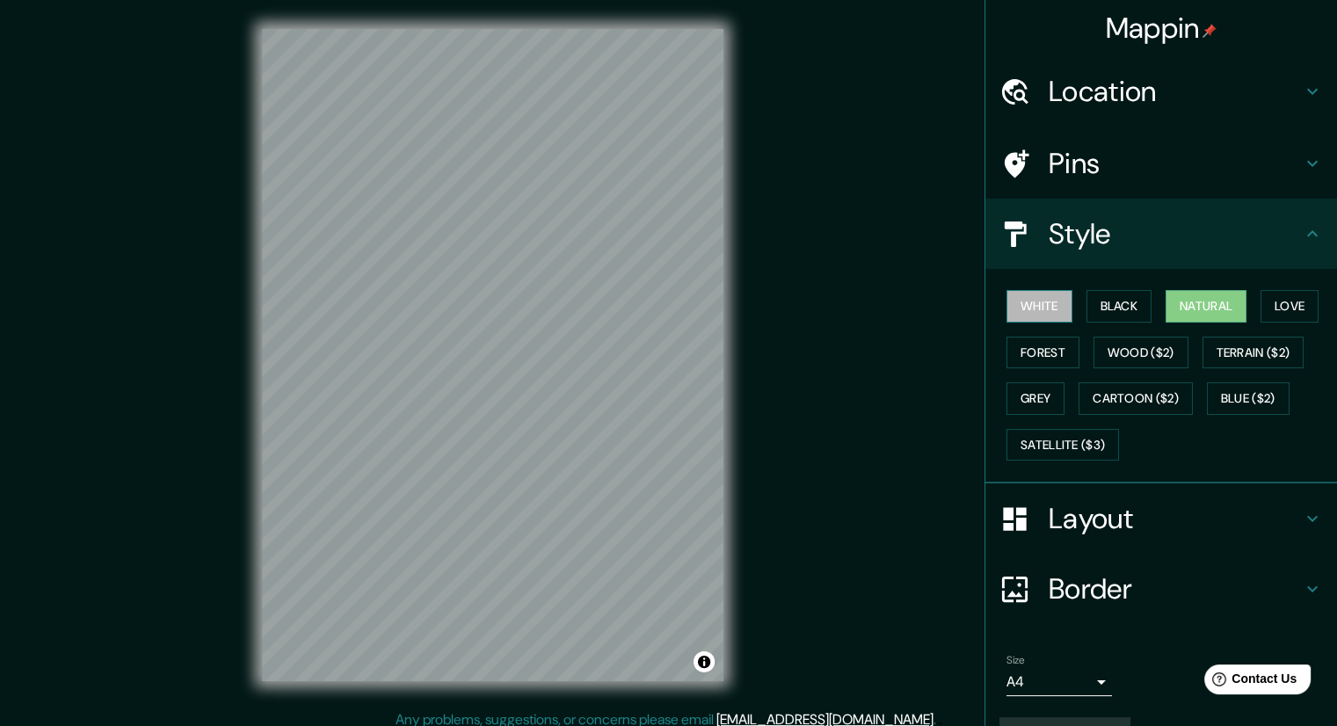
click at [1055, 309] on button "White" at bounding box center [1039, 306] width 66 height 33
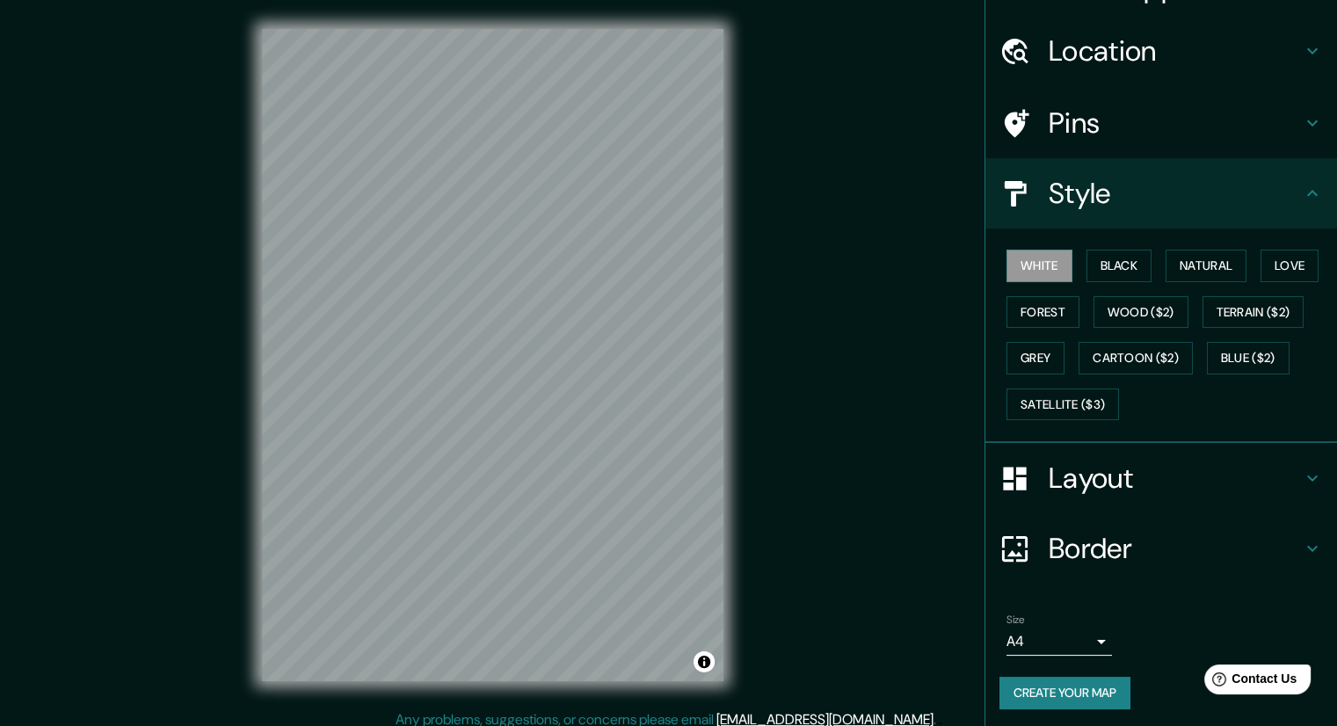
scroll to position [42, 0]
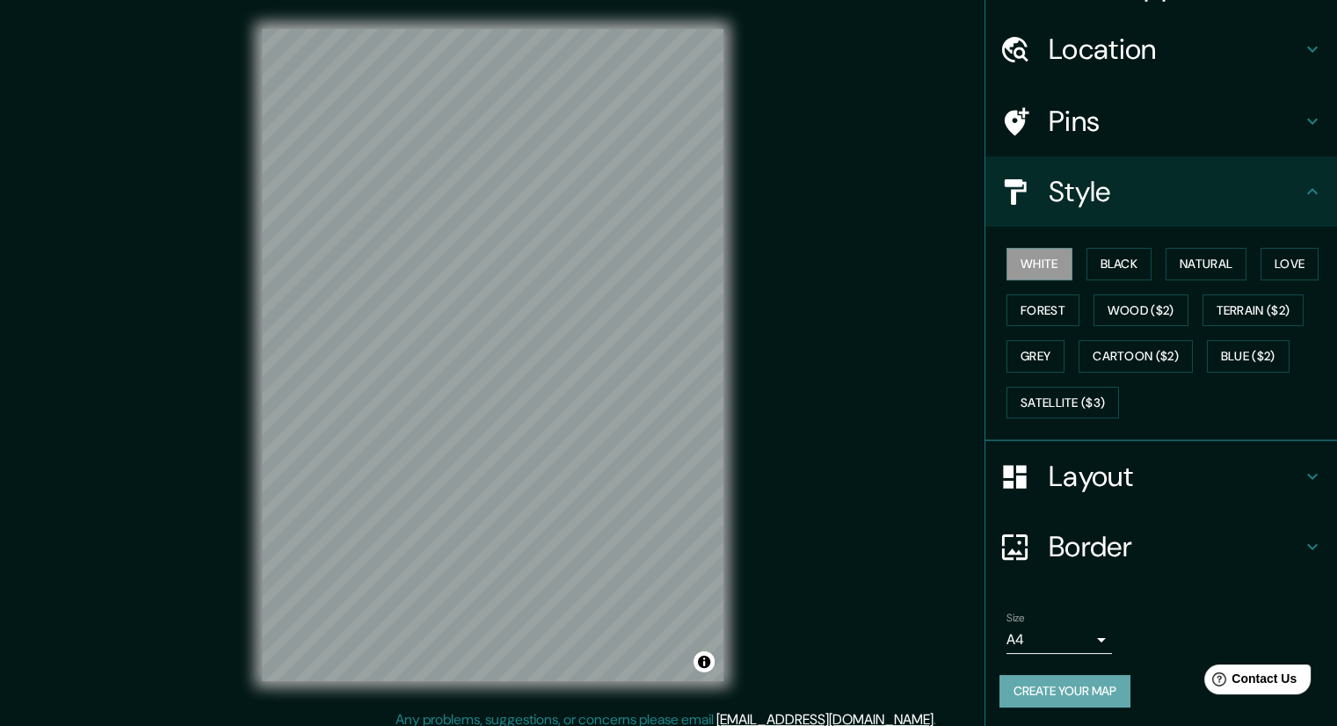
click at [1044, 695] on button "Create your map" at bounding box center [1064, 691] width 131 height 33
click at [1021, 697] on button "Create your map" at bounding box center [1064, 691] width 131 height 33
